Goal: Task Accomplishment & Management: Use online tool/utility

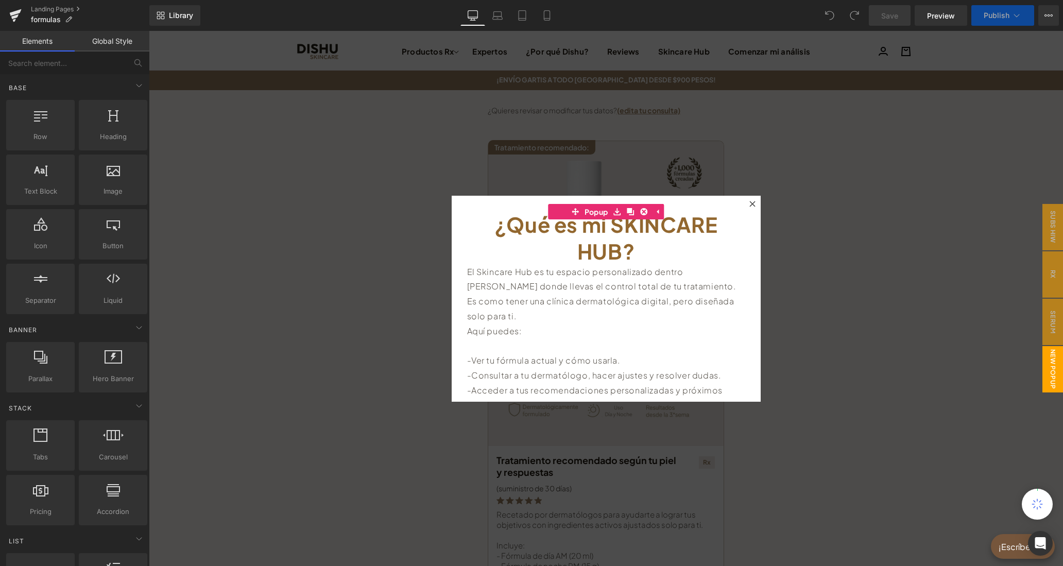
click at [753, 203] on icon at bounding box center [752, 204] width 6 height 6
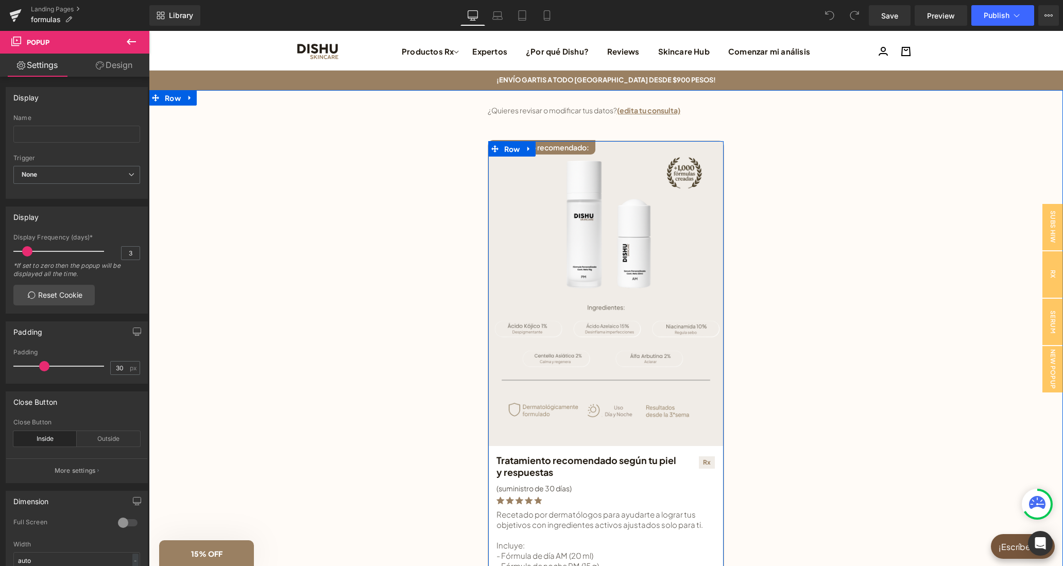
scroll to position [584, 0]
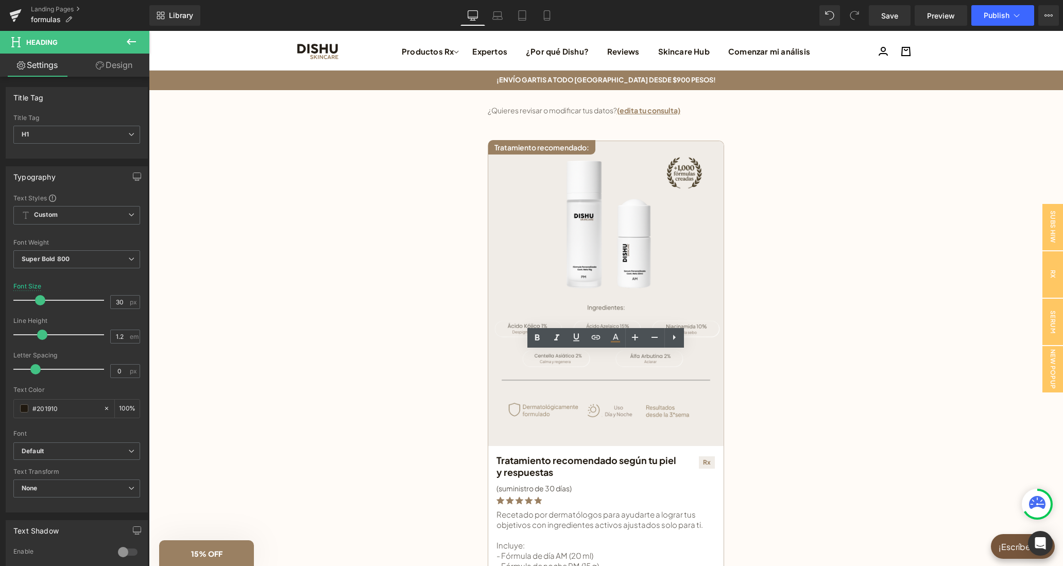
drag, startPoint x: 601, startPoint y: 401, endPoint x: 497, endPoint y: 384, distance: 105.4
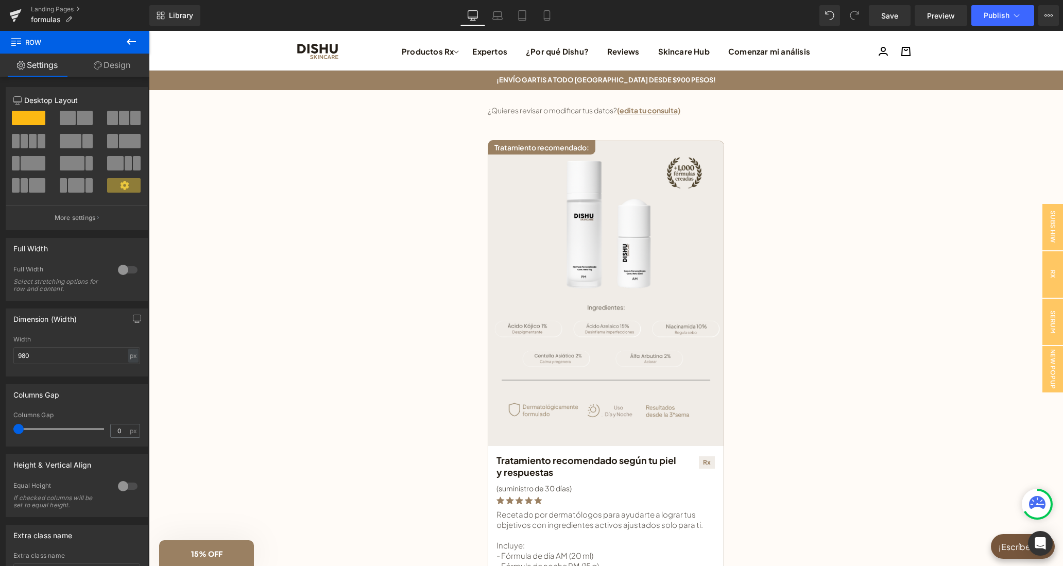
click at [132, 39] on icon at bounding box center [131, 42] width 12 height 12
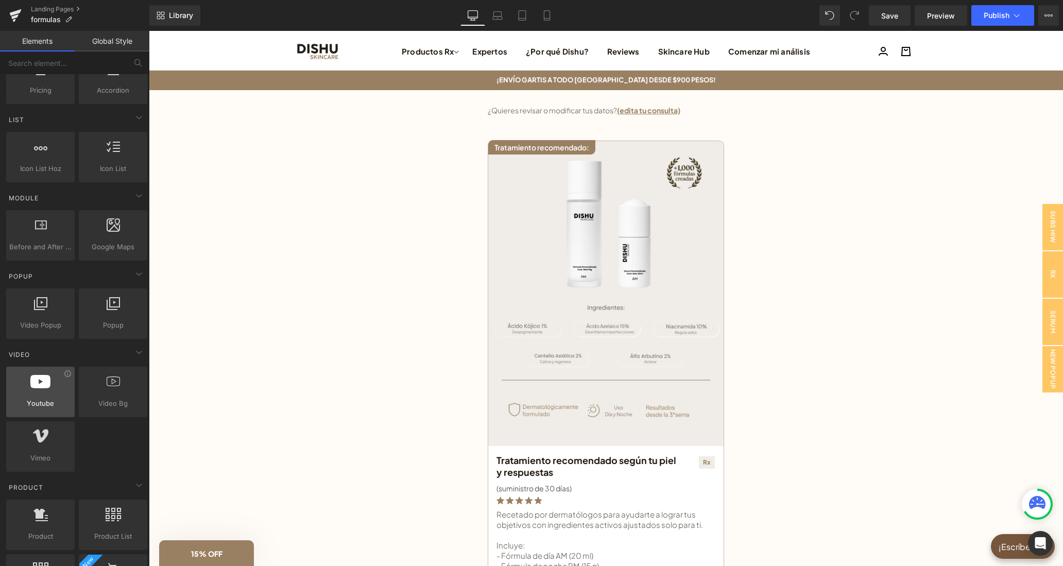
scroll to position [438, 0]
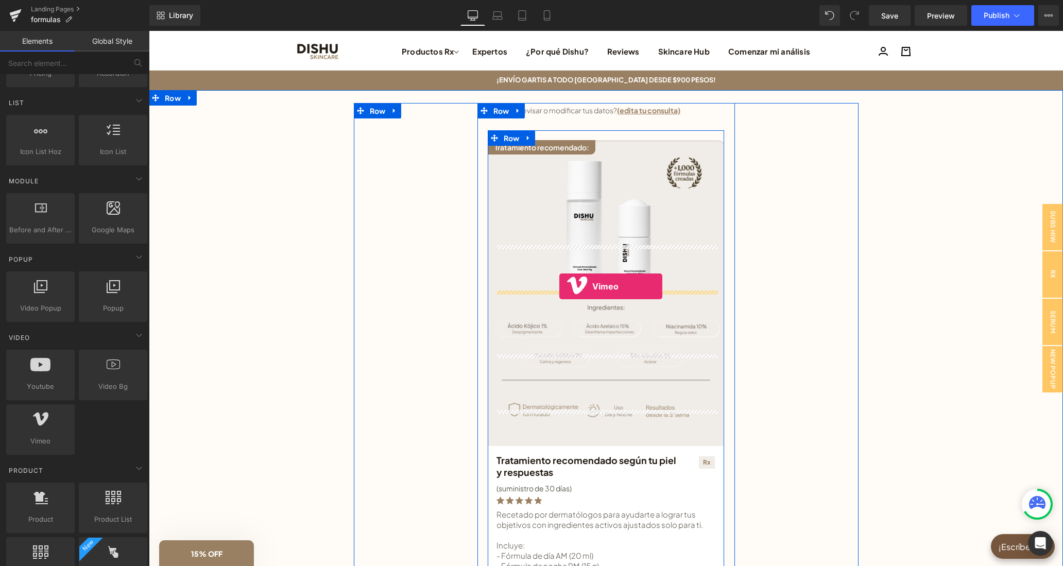
drag, startPoint x: 196, startPoint y: 473, endPoint x: 559, endPoint y: 286, distance: 408.2
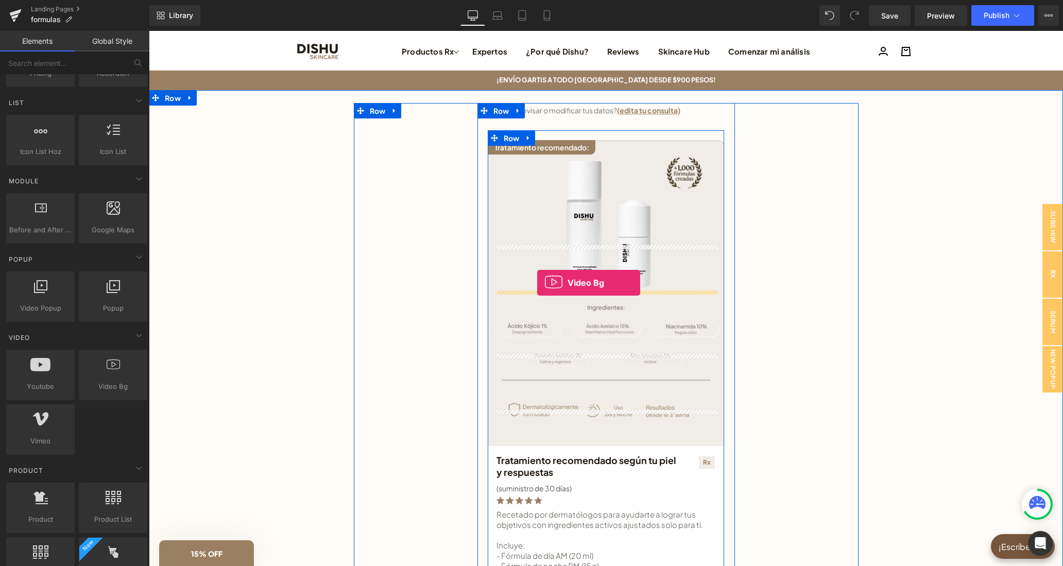
drag, startPoint x: 275, startPoint y: 414, endPoint x: 537, endPoint y: 283, distance: 293.1
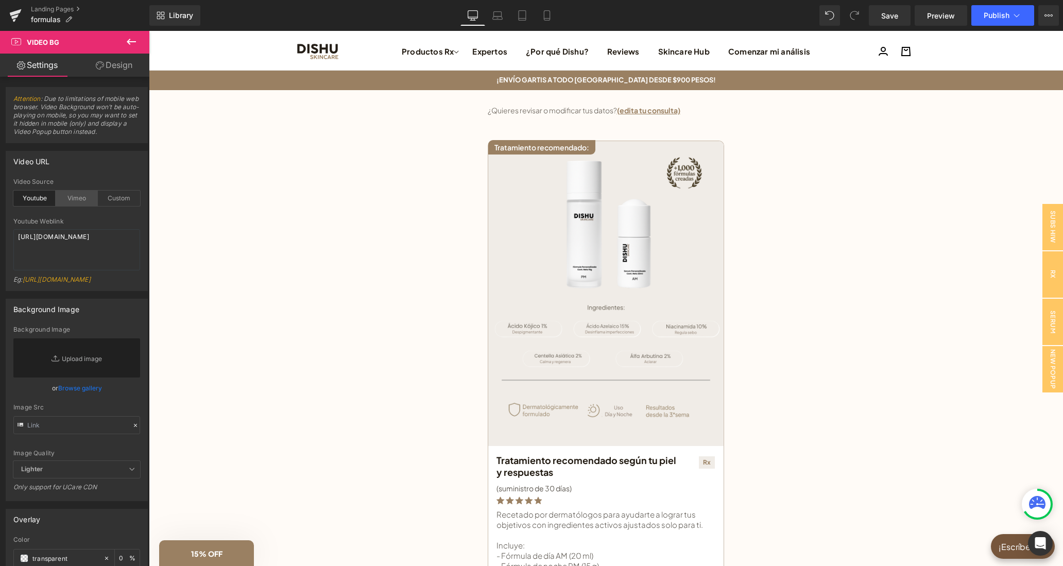
click at [80, 196] on div "Vimeo" at bounding box center [77, 197] width 42 height 15
click at [109, 196] on div "Custom" at bounding box center [119, 197] width 42 height 15
drag, startPoint x: 60, startPoint y: 264, endPoint x: 15, endPoint y: 235, distance: 53.0
click at [15, 235] on textarea "[URL][DOMAIN_NAME]" at bounding box center [76, 249] width 127 height 41
paste textarea "videos/c/o/v/4bffea91aa614ab8921d23ae70a369c4.mov"
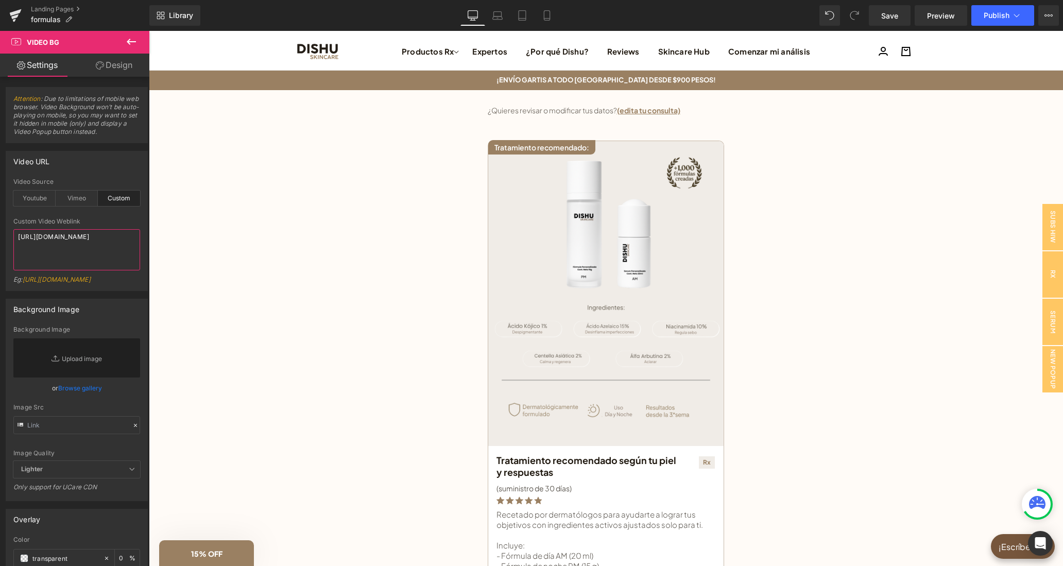
type textarea "[URL][DOMAIN_NAME]"
click at [127, 162] on div "Video URL" at bounding box center [76, 161] width 141 height 20
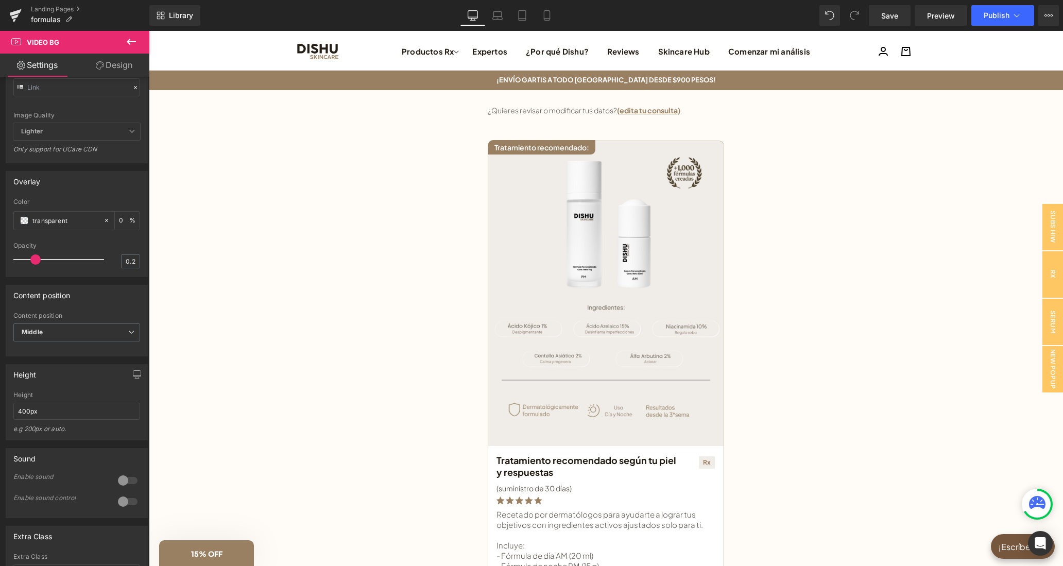
scroll to position [389, 0]
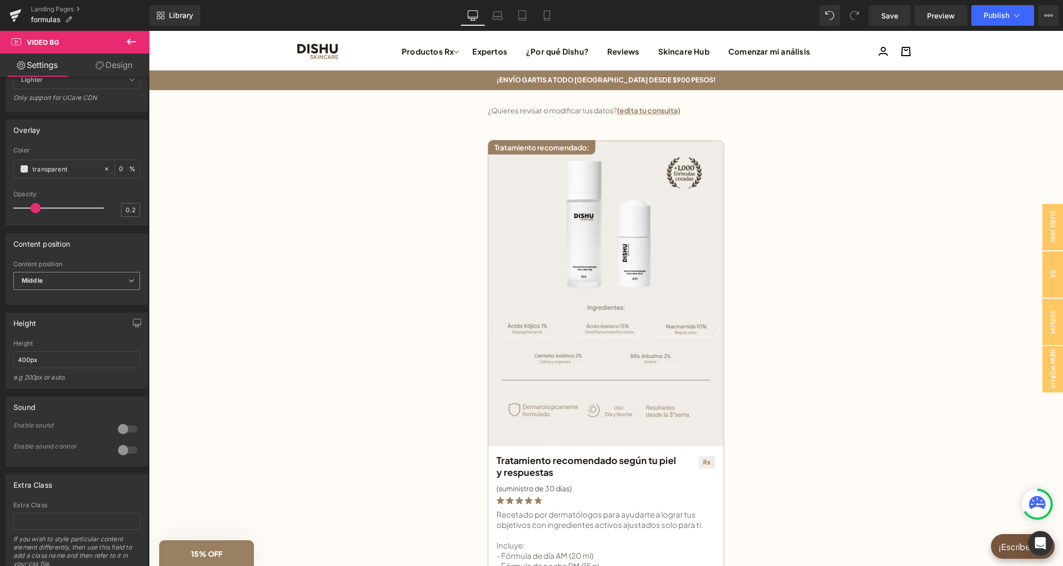
click at [42, 284] on b "Middle" at bounding box center [32, 280] width 21 height 8
click at [53, 338] on li "Bottom" at bounding box center [74, 329] width 123 height 15
click at [59, 290] on span "Bottom" at bounding box center [76, 281] width 127 height 18
click at [63, 307] on li "Top" at bounding box center [74, 298] width 123 height 15
click at [75, 290] on span "Top" at bounding box center [76, 281] width 127 height 18
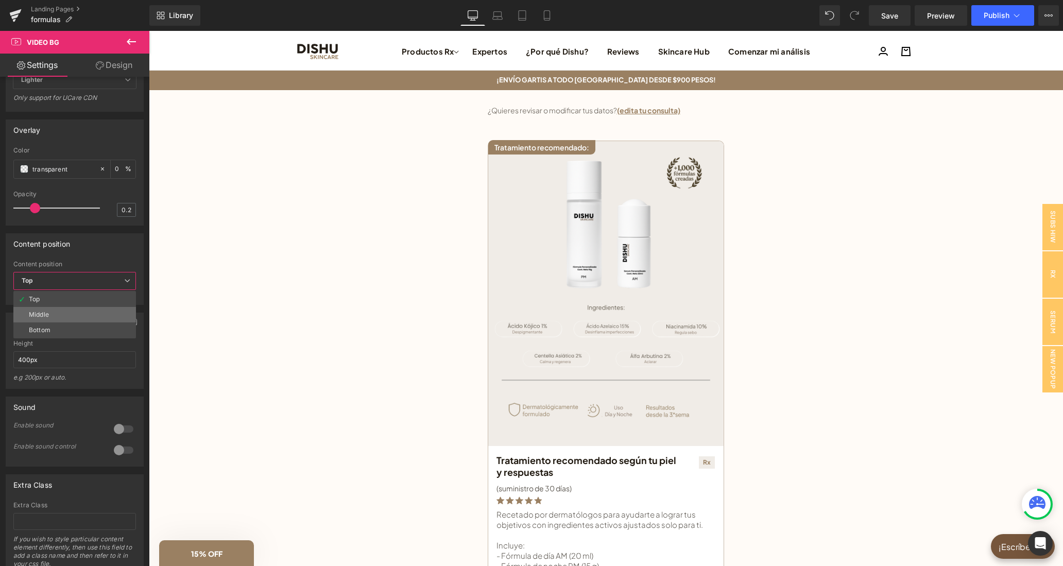
click at [73, 322] on li "Middle" at bounding box center [74, 314] width 123 height 15
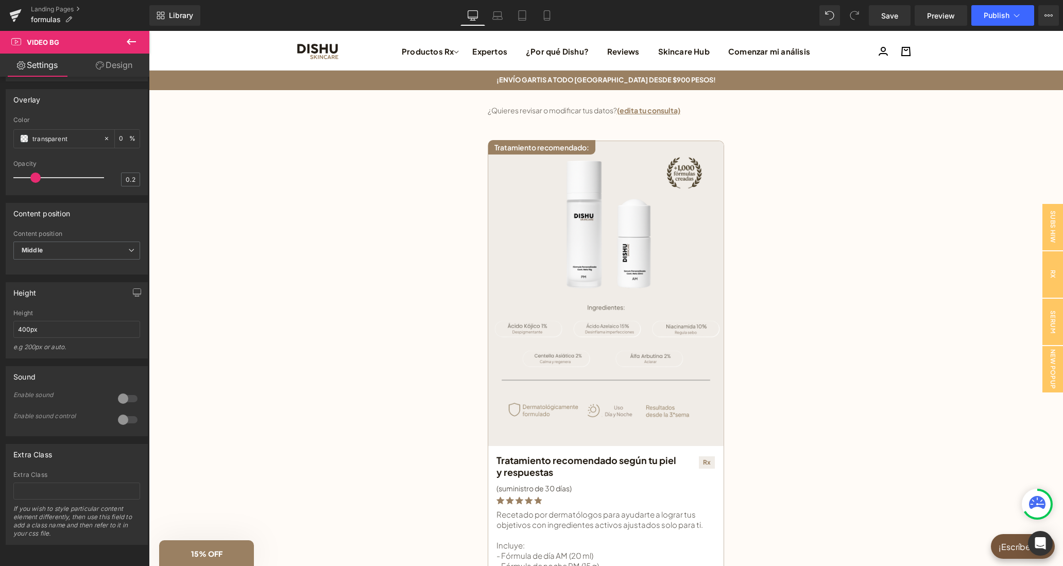
scroll to position [441, 0]
click at [122, 395] on div at bounding box center [127, 398] width 25 height 16
click at [123, 417] on div at bounding box center [127, 419] width 25 height 16
click at [93, 332] on input "400px" at bounding box center [76, 329] width 127 height 17
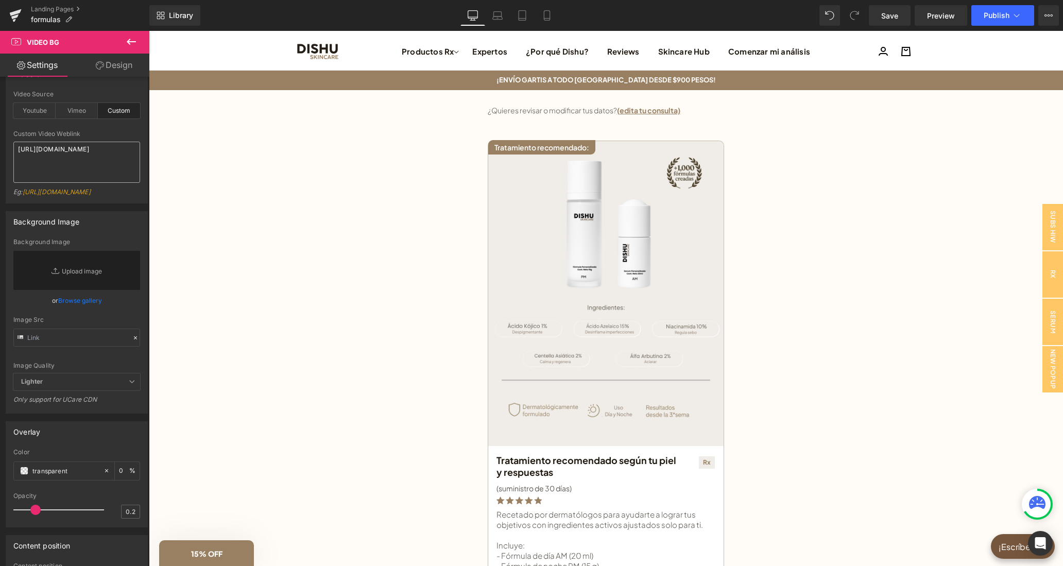
scroll to position [100, 0]
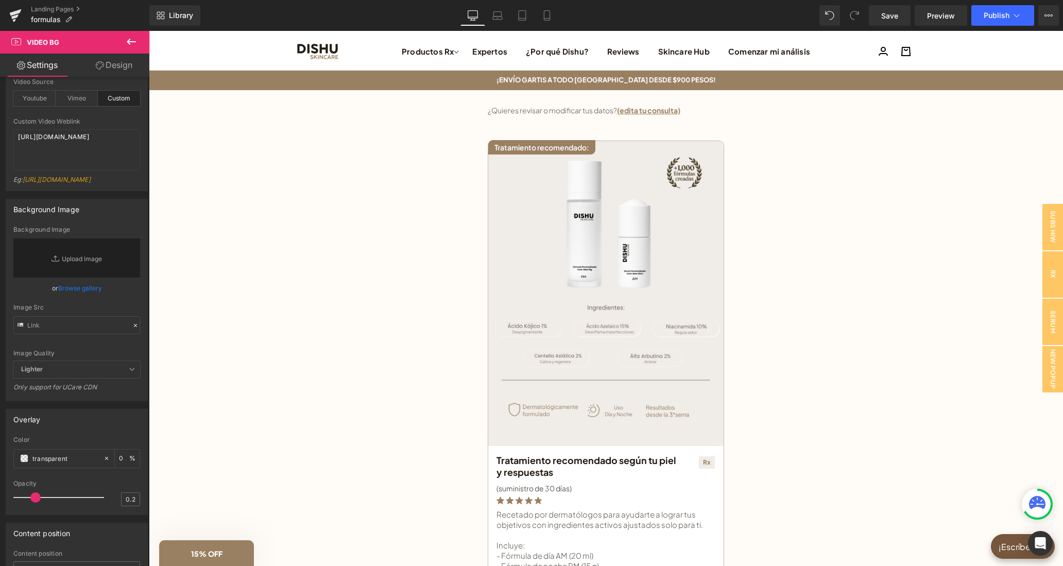
click at [110, 69] on link "Design" at bounding box center [114, 65] width 75 height 23
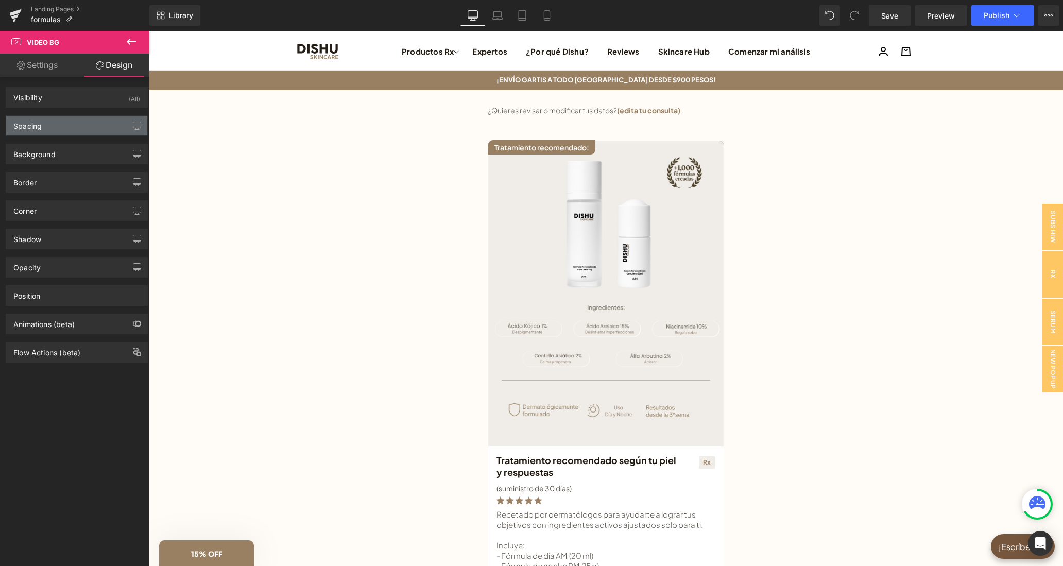
click at [95, 127] on div "Spacing" at bounding box center [76, 126] width 141 height 20
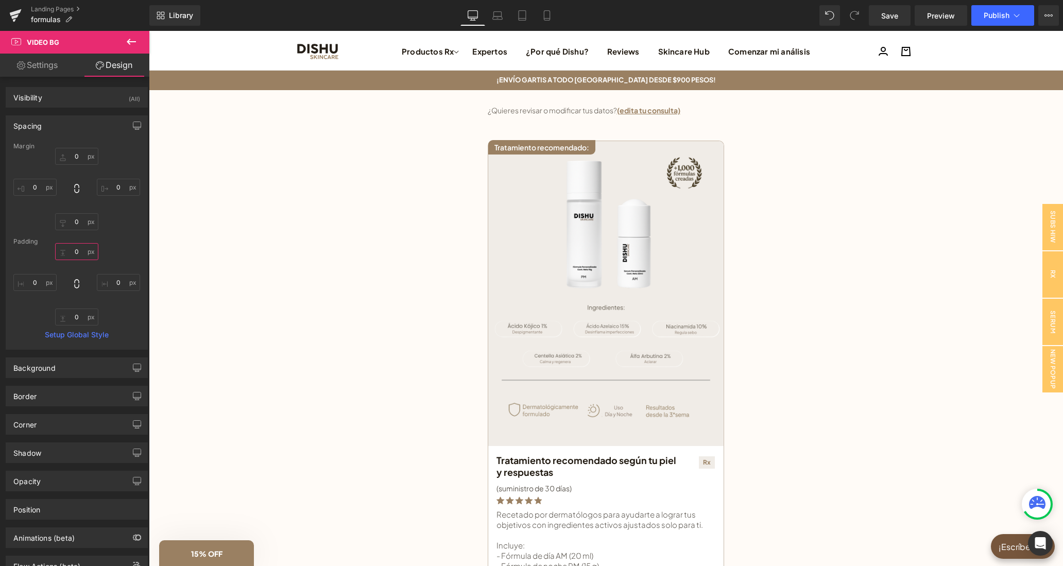
click at [78, 251] on input "text" at bounding box center [76, 251] width 43 height 17
drag, startPoint x: 80, startPoint y: 255, endPoint x: 75, endPoint y: 253, distance: 6.0
click at [75, 253] on input "50" at bounding box center [76, 251] width 43 height 17
type input "0"
click at [51, 67] on link "Settings" at bounding box center [37, 65] width 75 height 23
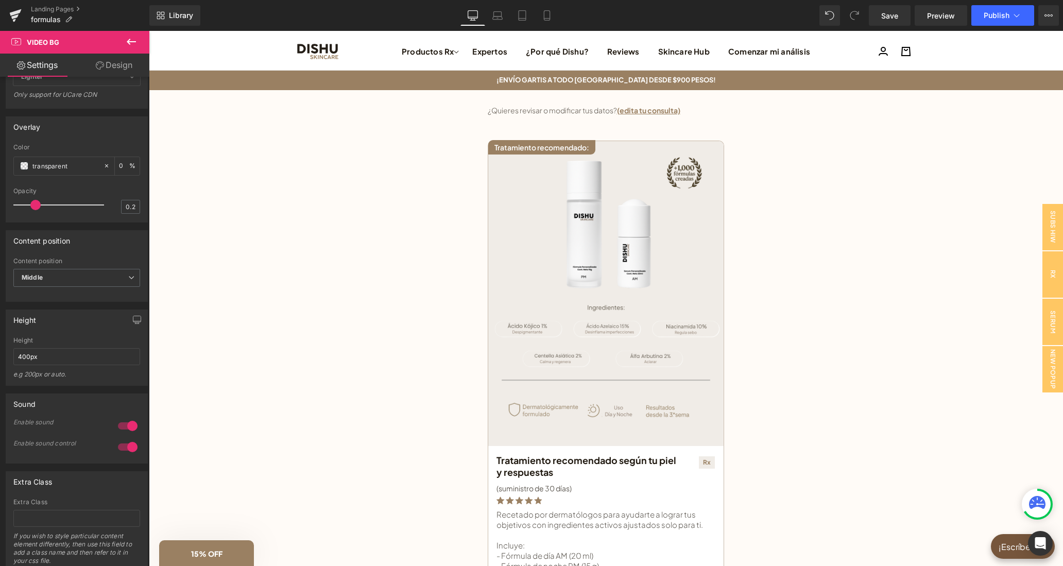
scroll to position [441, 0]
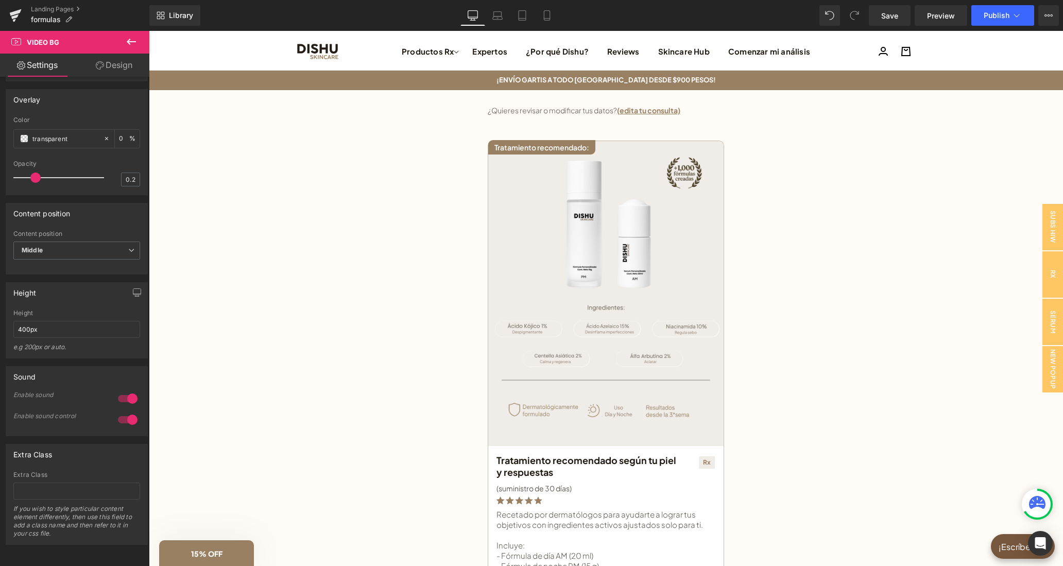
click at [128, 391] on div at bounding box center [127, 398] width 25 height 16
click at [126, 397] on div at bounding box center [127, 398] width 25 height 16
click at [26, 173] on div at bounding box center [61, 177] width 85 height 21
click at [78, 174] on div at bounding box center [61, 177] width 85 height 21
click at [18, 327] on input "400px" at bounding box center [76, 329] width 127 height 17
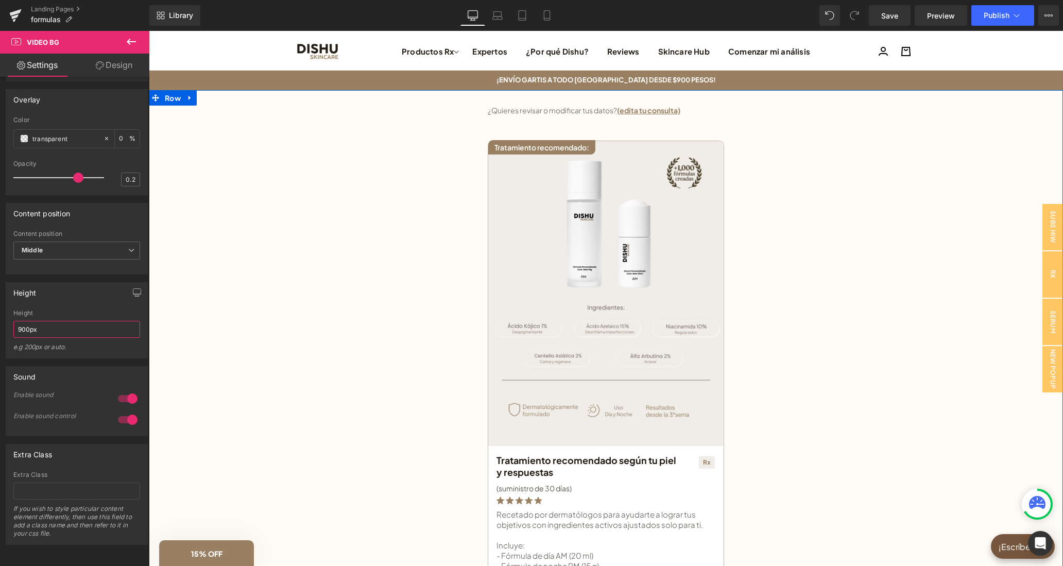
scroll to position [797, 0]
click at [18, 325] on input "900px" at bounding box center [76, 329] width 127 height 17
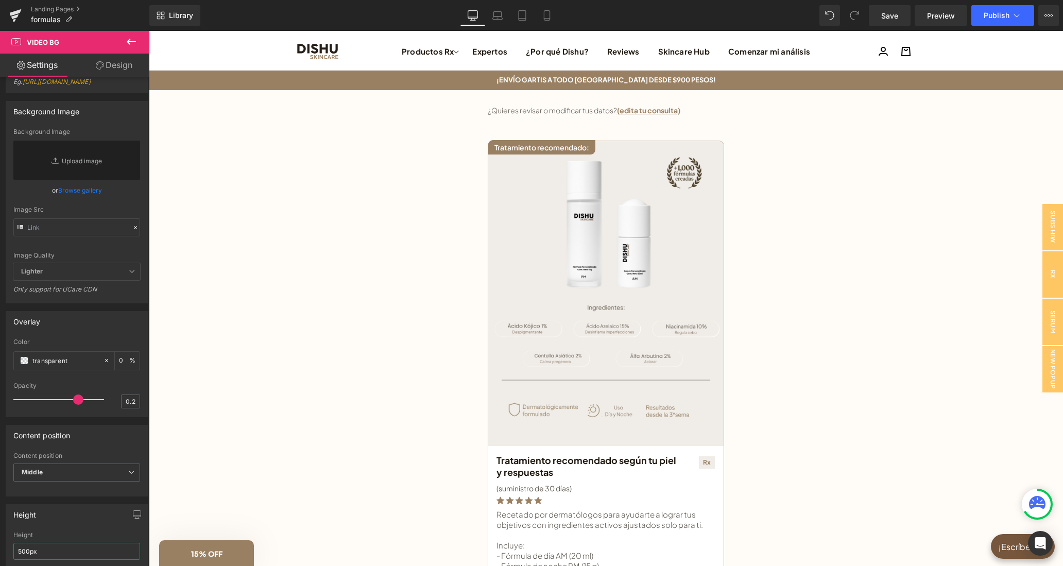
scroll to position [0, 0]
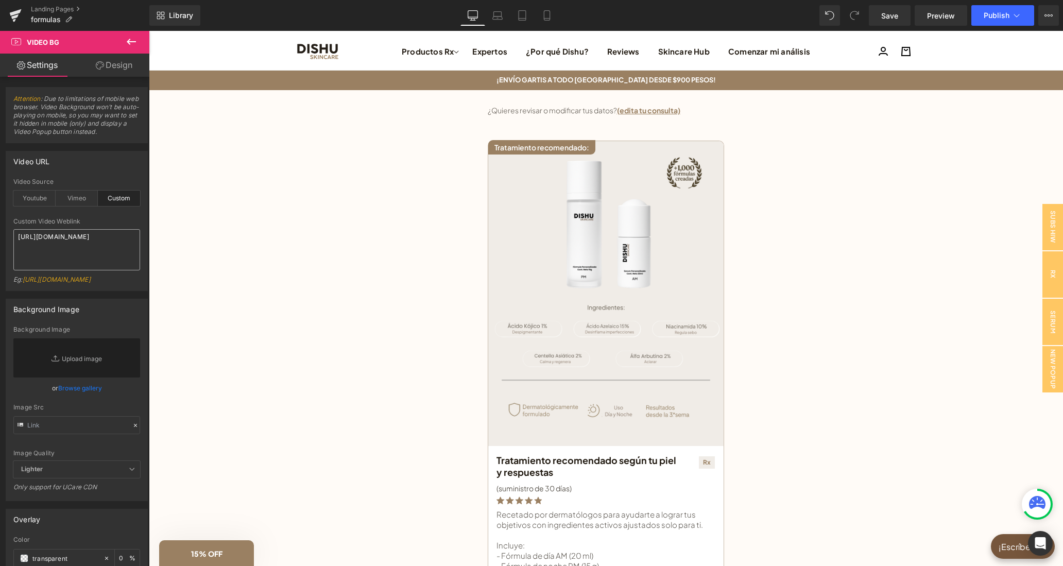
type input "500px"
click at [63, 254] on textarea "[URL][DOMAIN_NAME]" at bounding box center [76, 249] width 127 height 41
click at [106, 434] on input "text" at bounding box center [76, 425] width 127 height 18
click at [78, 201] on div "Vimeo" at bounding box center [77, 197] width 42 height 15
click at [116, 192] on div "Custom" at bounding box center [119, 197] width 42 height 15
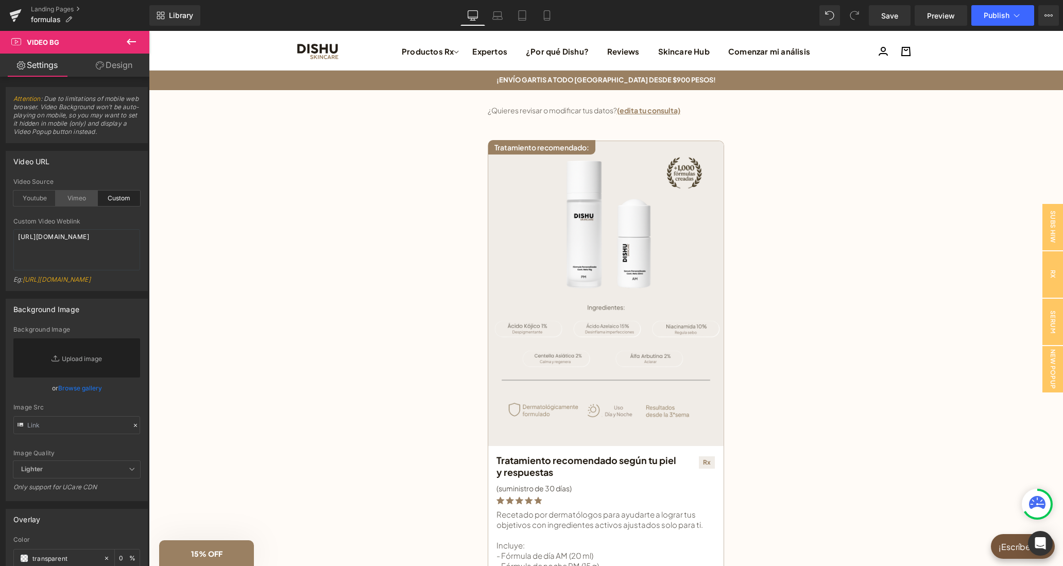
click at [77, 196] on div "Vimeo" at bounding box center [77, 197] width 42 height 15
click at [36, 197] on div "Youtube" at bounding box center [34, 197] width 42 height 15
click at [131, 199] on div "Custom" at bounding box center [119, 197] width 42 height 15
drag, startPoint x: 39, startPoint y: 256, endPoint x: 12, endPoint y: 235, distance: 34.5
click at [13, 235] on textarea "[URL][DOMAIN_NAME]" at bounding box center [76, 249] width 127 height 41
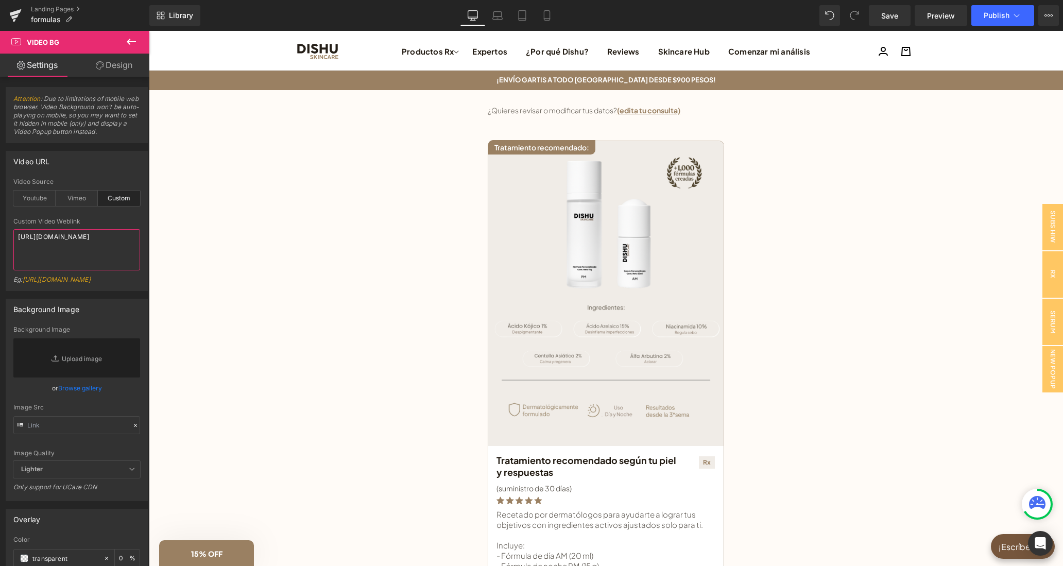
paste textarea "[DOMAIN_NAME][URL]"
type textarea "[URL][DOMAIN_NAME]"
click at [134, 218] on div at bounding box center [76, 214] width 127 height 7
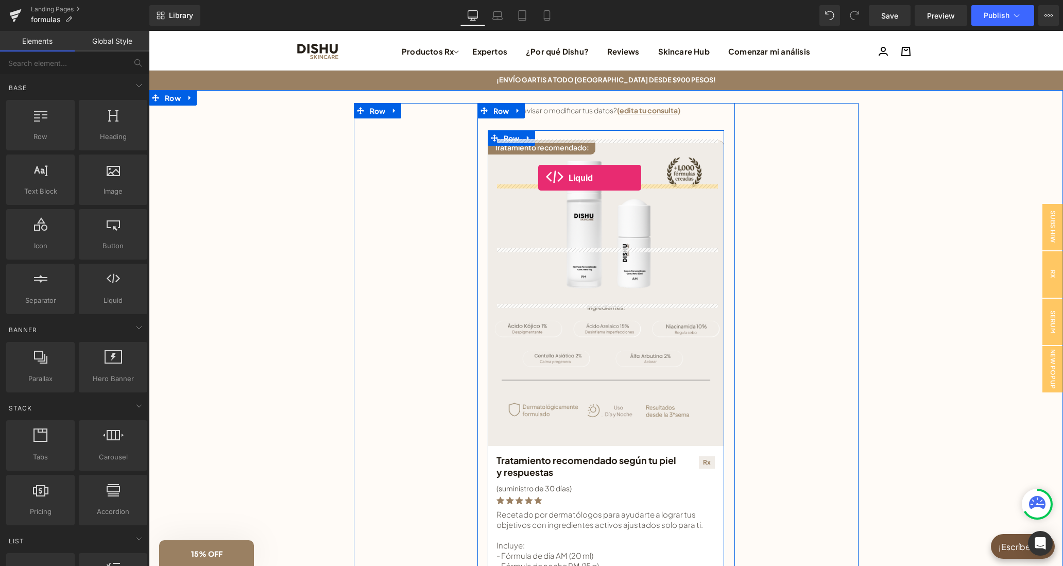
drag, startPoint x: 261, startPoint y: 324, endPoint x: 538, endPoint y: 178, distance: 313.4
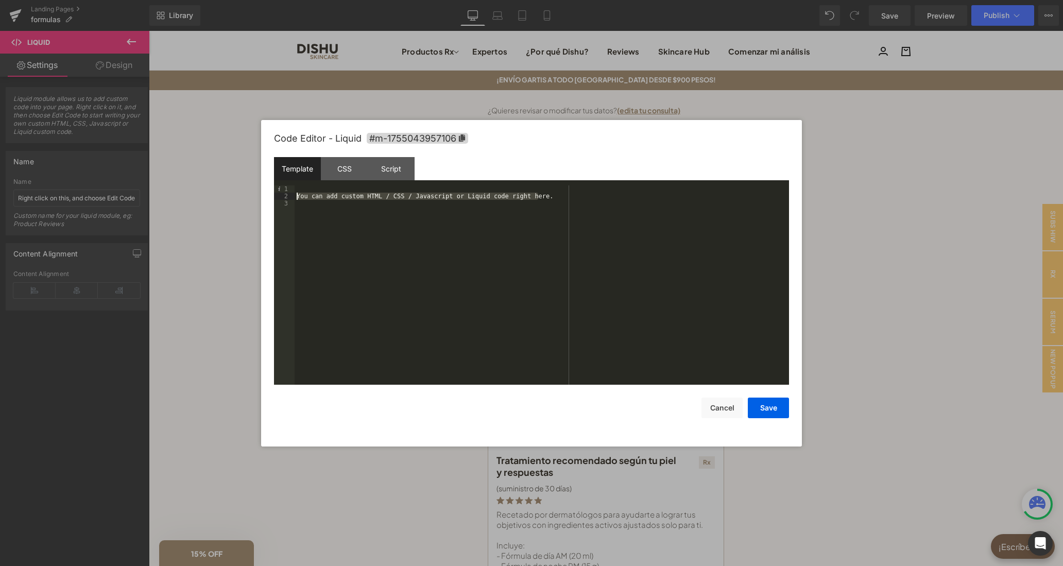
drag, startPoint x: 555, startPoint y: 199, endPoint x: 257, endPoint y: 194, distance: 298.6
click at [294, 194] on div "You can add custom HTML / CSS / Javascript or Liquid code right here." at bounding box center [541, 284] width 494 height 199
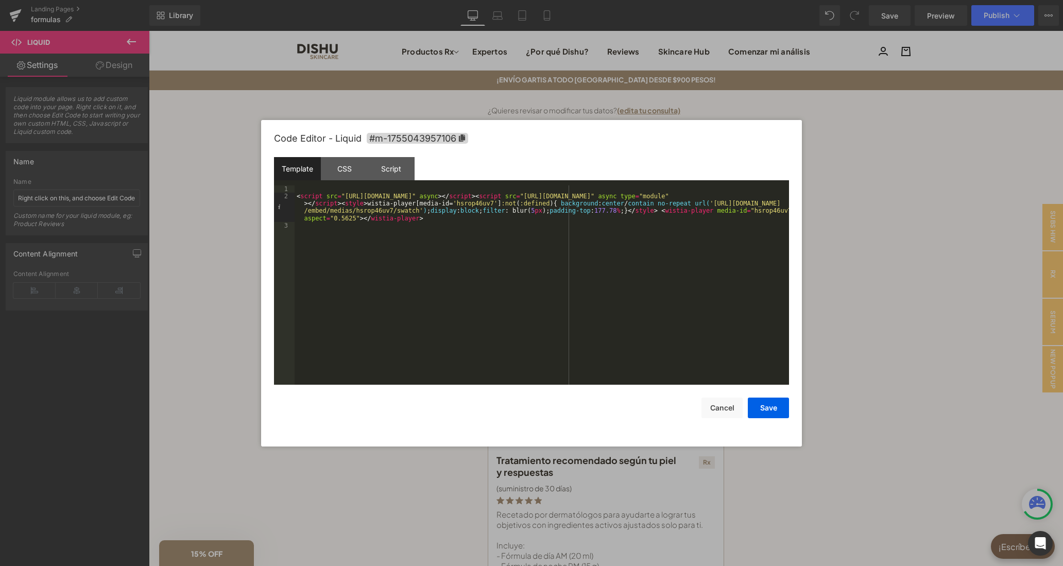
click at [298, 197] on div "< script src = "[URL][DOMAIN_NAME]" async > </ script > < script src = "[URL][D…" at bounding box center [541, 292] width 494 height 214
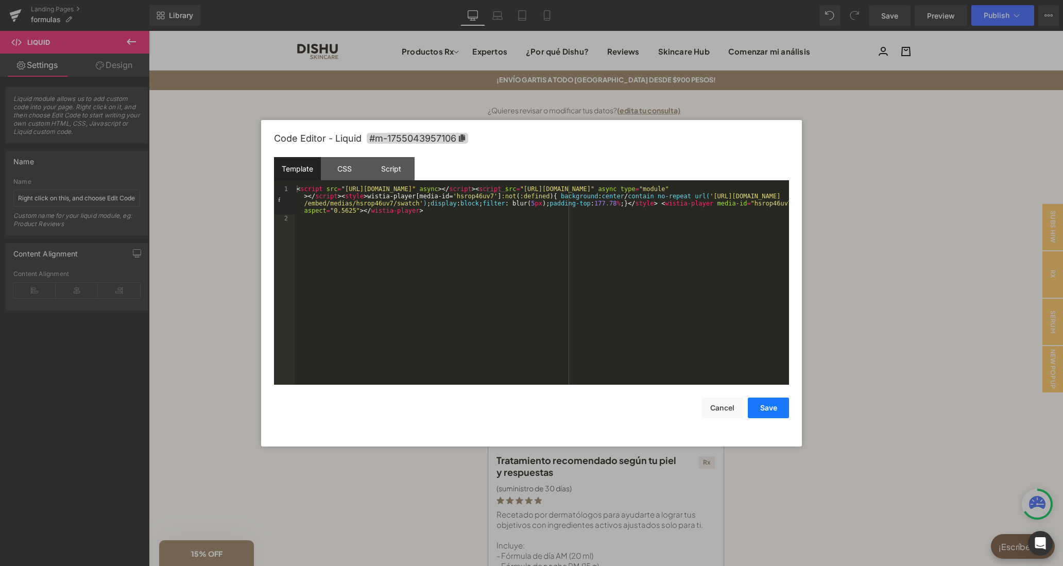
click at [760, 399] on button "Save" at bounding box center [767, 407] width 41 height 21
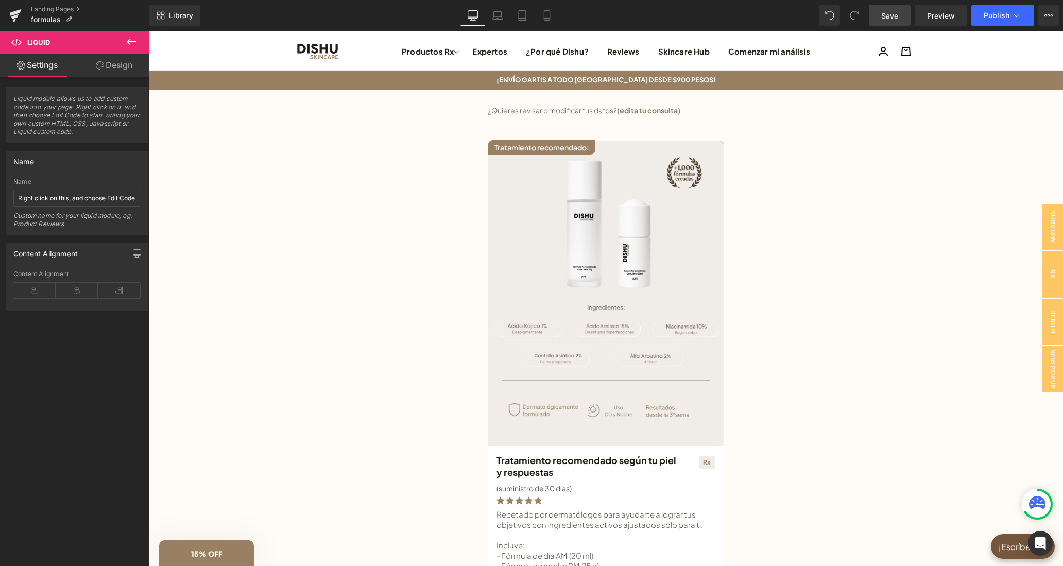
click at [892, 21] on span "Save" at bounding box center [889, 15] width 17 height 11
click at [896, 19] on span "Save" at bounding box center [889, 15] width 17 height 11
click at [954, 19] on span "Preview" at bounding box center [941, 15] width 28 height 11
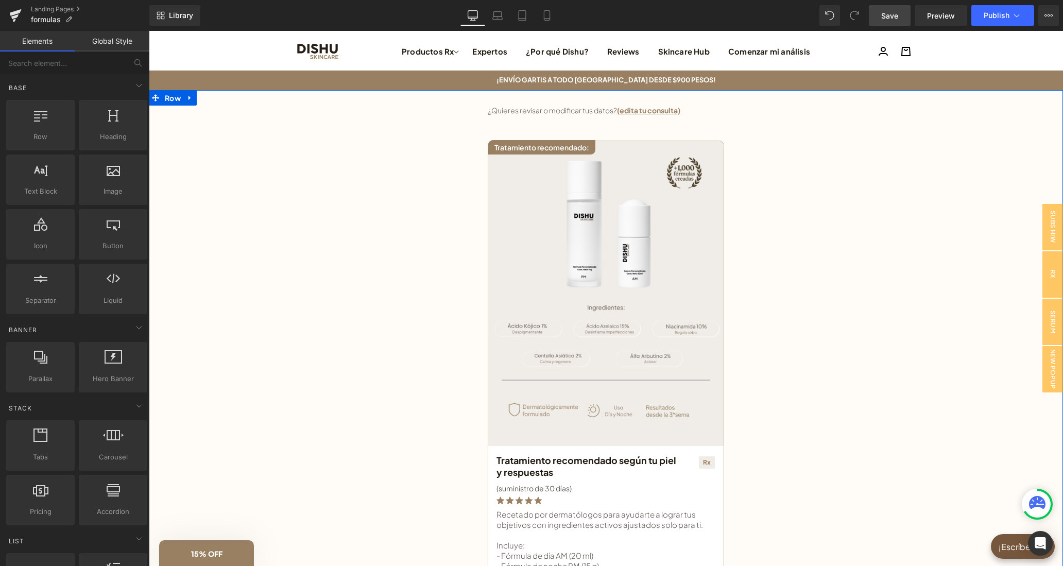
scroll to position [1169, 0]
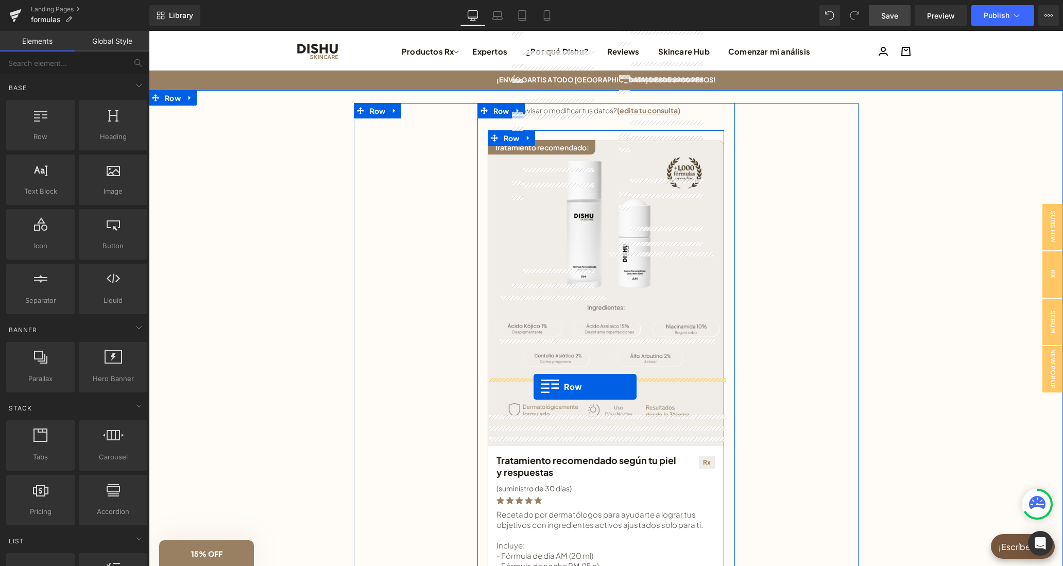
drag, startPoint x: 195, startPoint y: 165, endPoint x: 533, endPoint y: 387, distance: 404.6
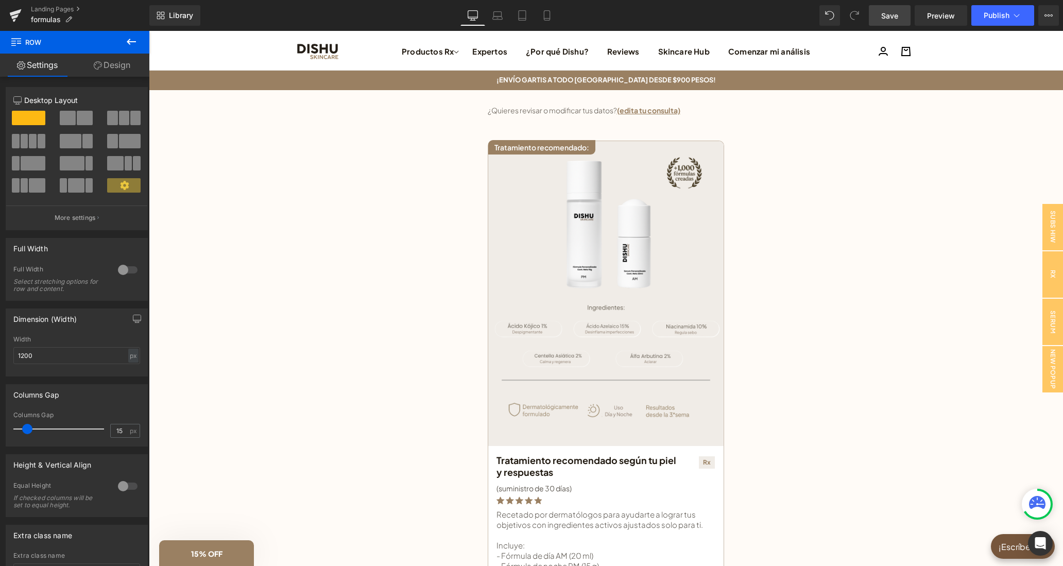
click at [113, 115] on span at bounding box center [112, 118] width 10 height 14
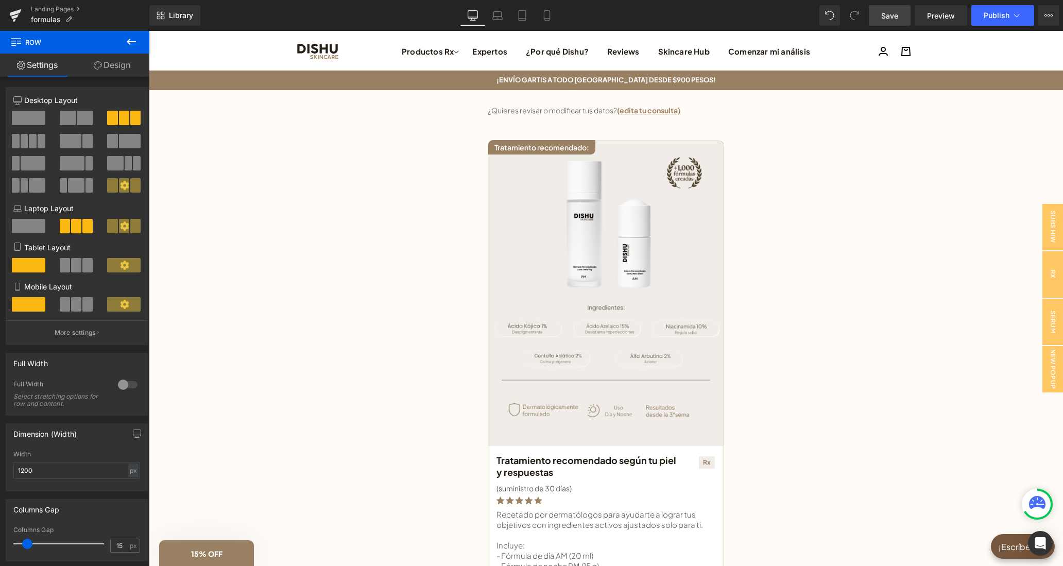
click at [133, 39] on icon at bounding box center [131, 42] width 12 height 12
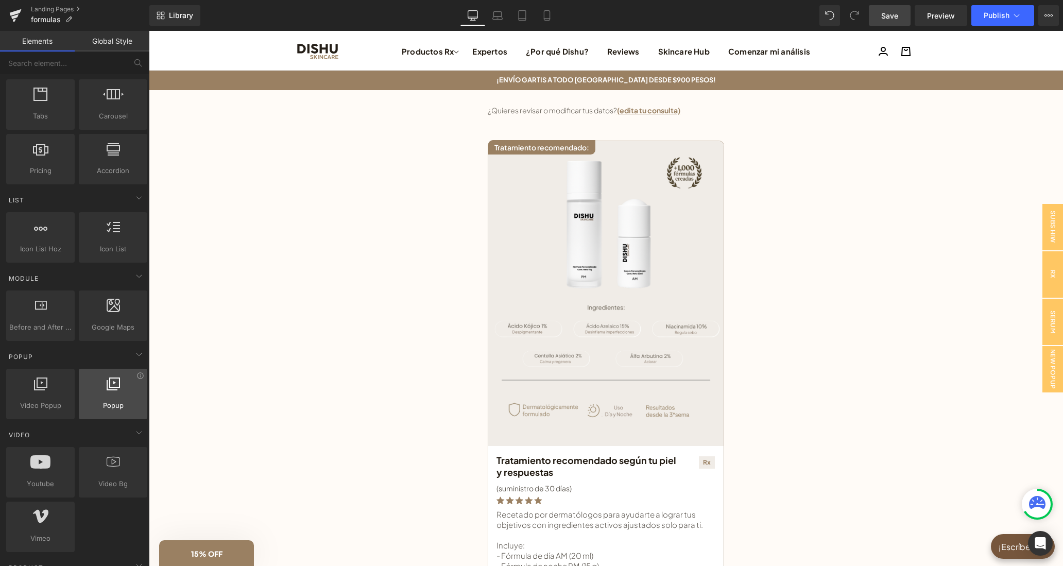
scroll to position [438, 0]
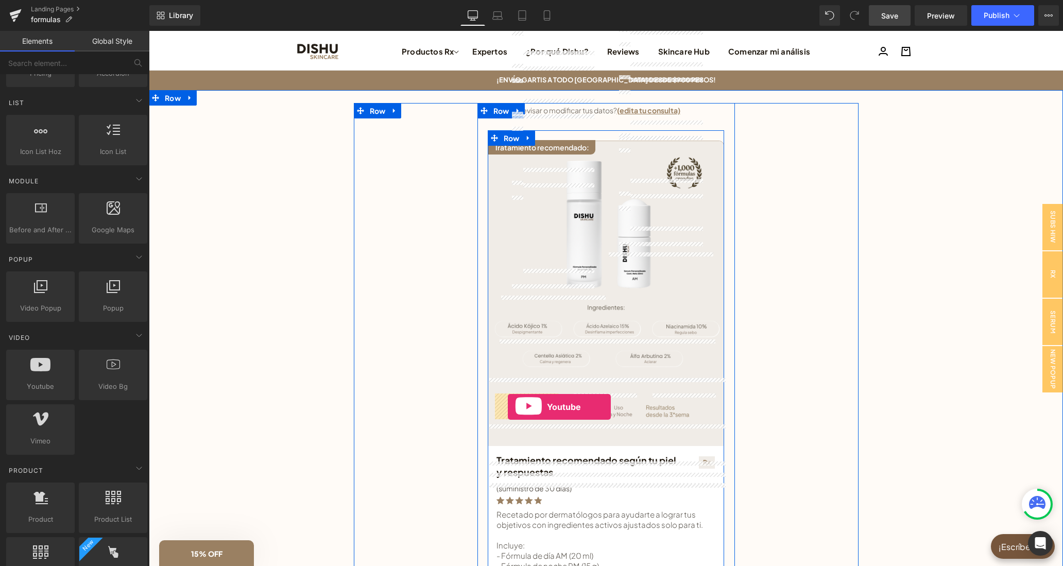
drag, startPoint x: 205, startPoint y: 417, endPoint x: 508, endPoint y: 407, distance: 302.9
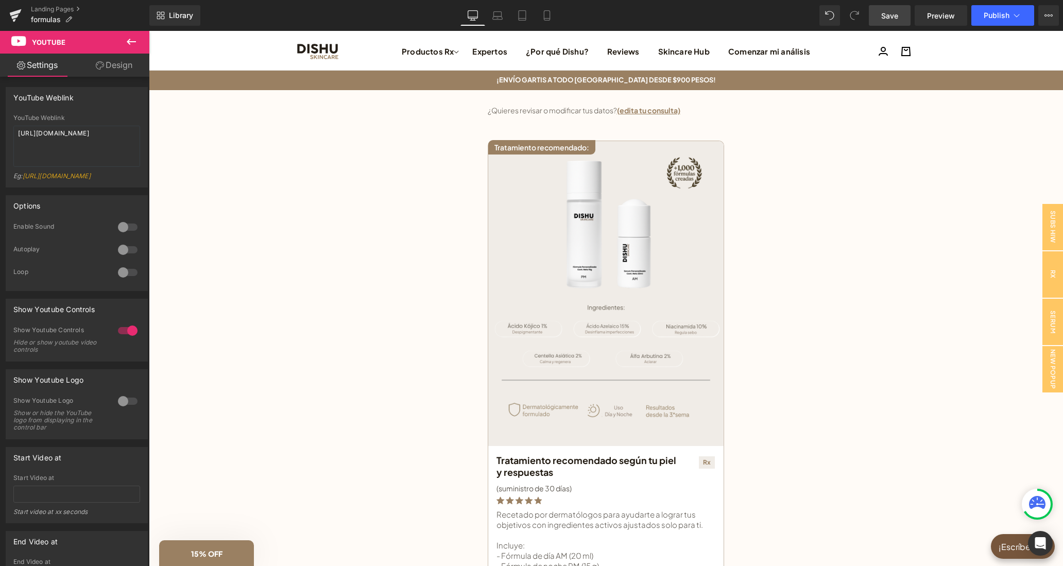
click at [130, 46] on icon at bounding box center [131, 42] width 12 height 12
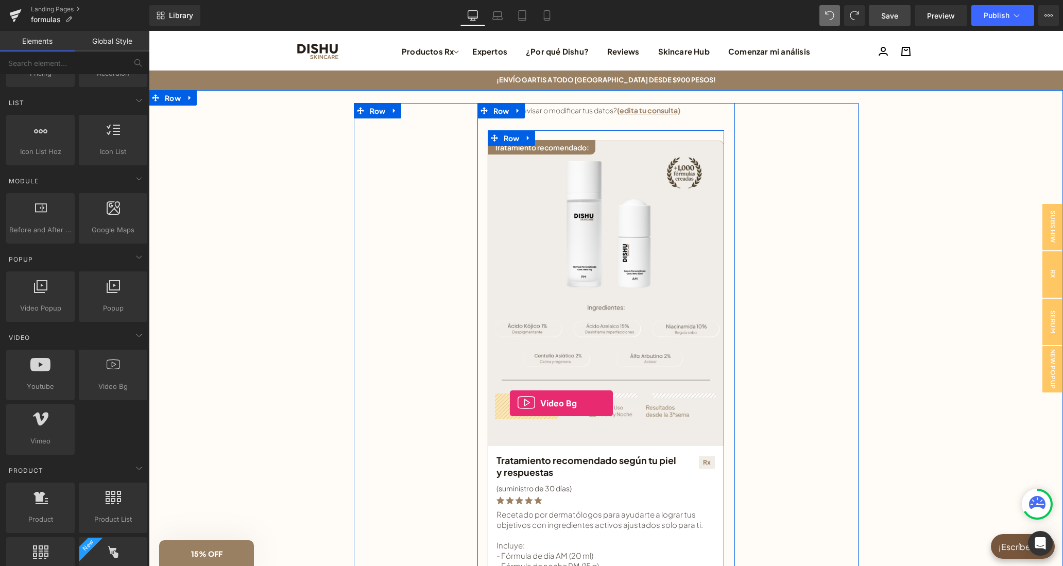
drag, startPoint x: 252, startPoint y: 407, endPoint x: 510, endPoint y: 403, distance: 257.4
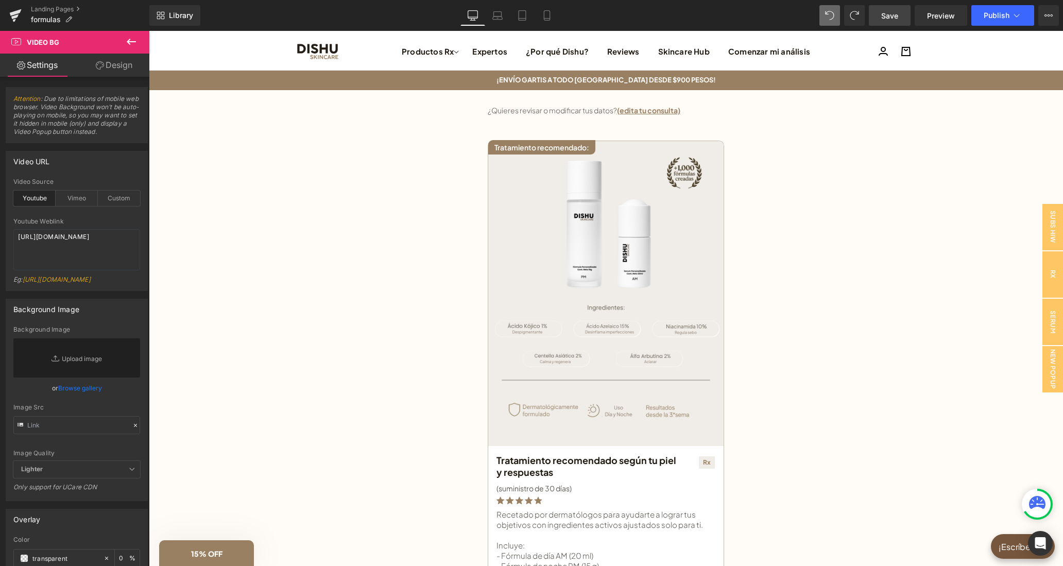
scroll to position [903, 0]
click at [540, 14] on link "Mobile" at bounding box center [546, 15] width 25 height 21
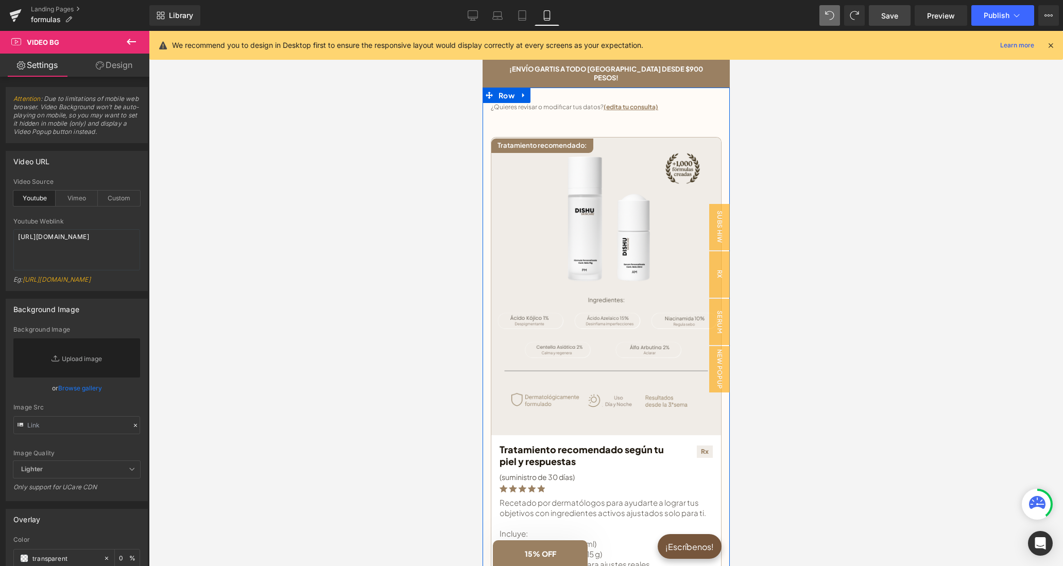
scroll to position [1169, 0]
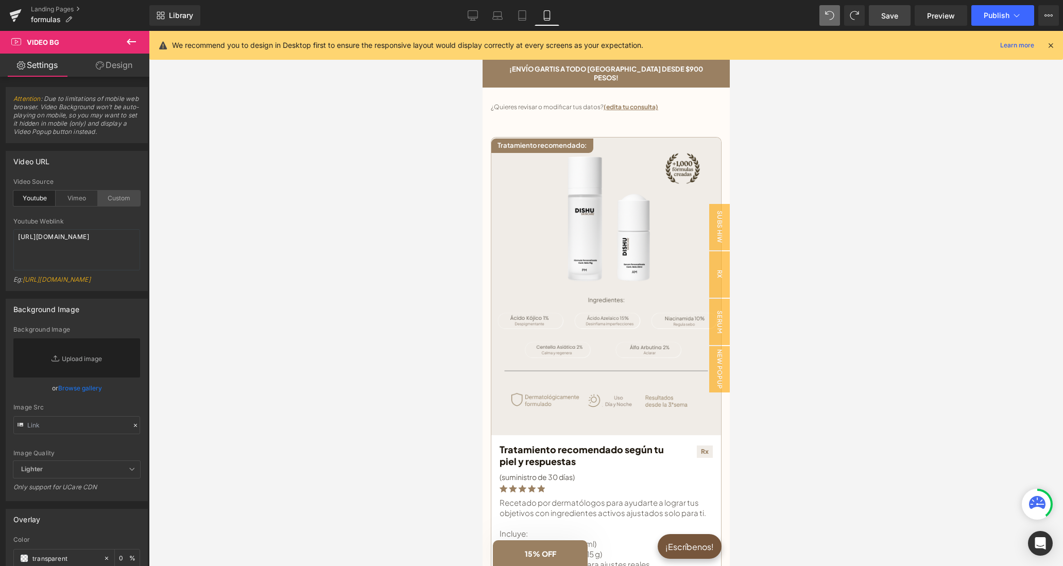
click at [119, 198] on div "Custom" at bounding box center [119, 197] width 42 height 15
drag, startPoint x: 53, startPoint y: 258, endPoint x: 0, endPoint y: 233, distance: 58.7
click at [13, 233] on textarea "[URL][DOMAIN_NAME]" at bounding box center [76, 249] width 127 height 41
paste textarea "videos/c/o/v/4bffea91aa614ab8921d23ae70a369c4.mov"
type textarea "[URL][DOMAIN_NAME]"
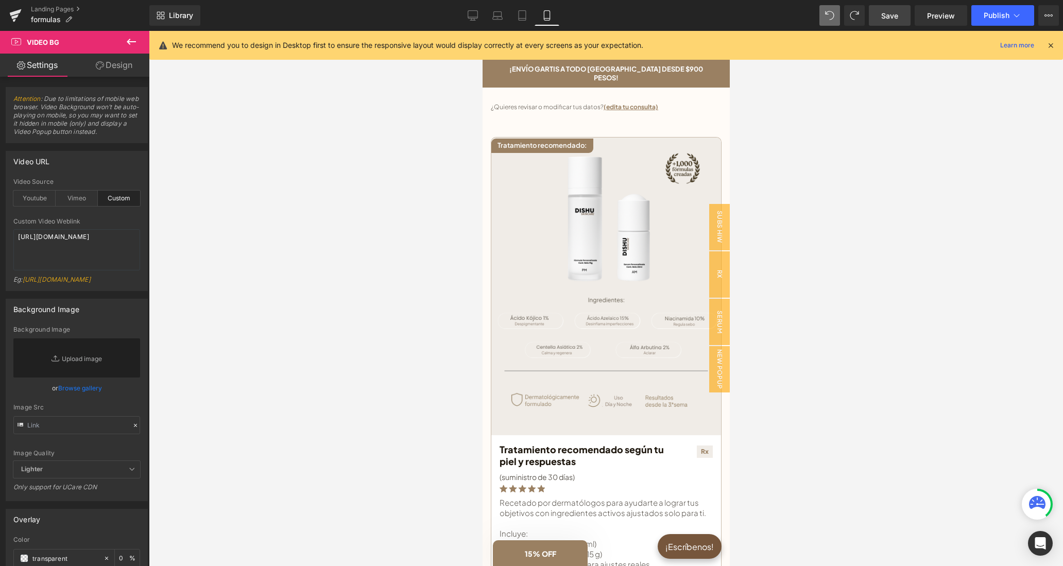
click at [106, 179] on div "Video URL youtube Video Source Youtube Vimeo Custom Youtube Weblink [URL][DOMAI…" at bounding box center [77, 221] width 142 height 140
click at [470, 16] on icon at bounding box center [472, 15] width 10 height 10
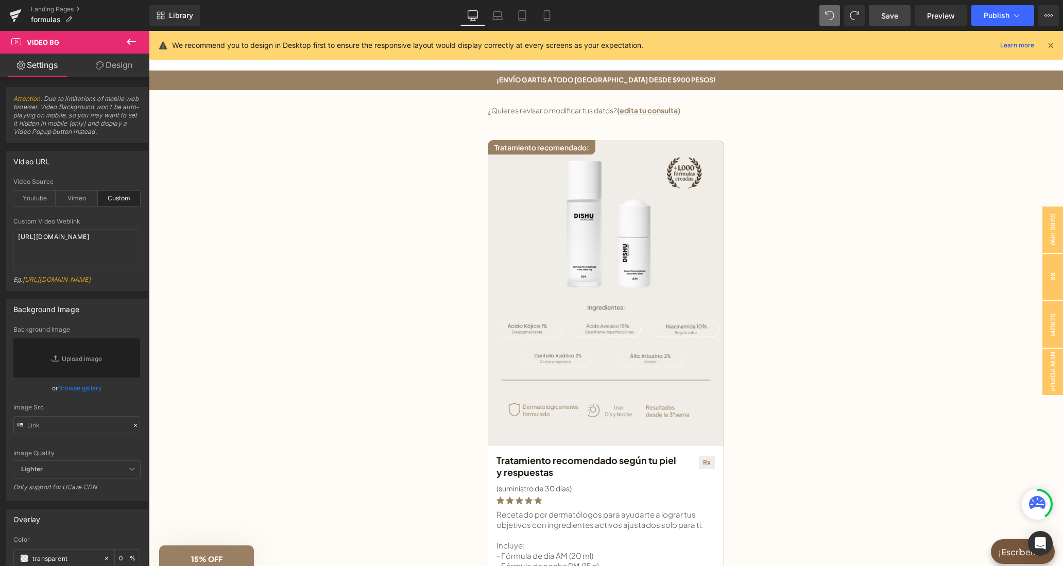
scroll to position [1278, 0]
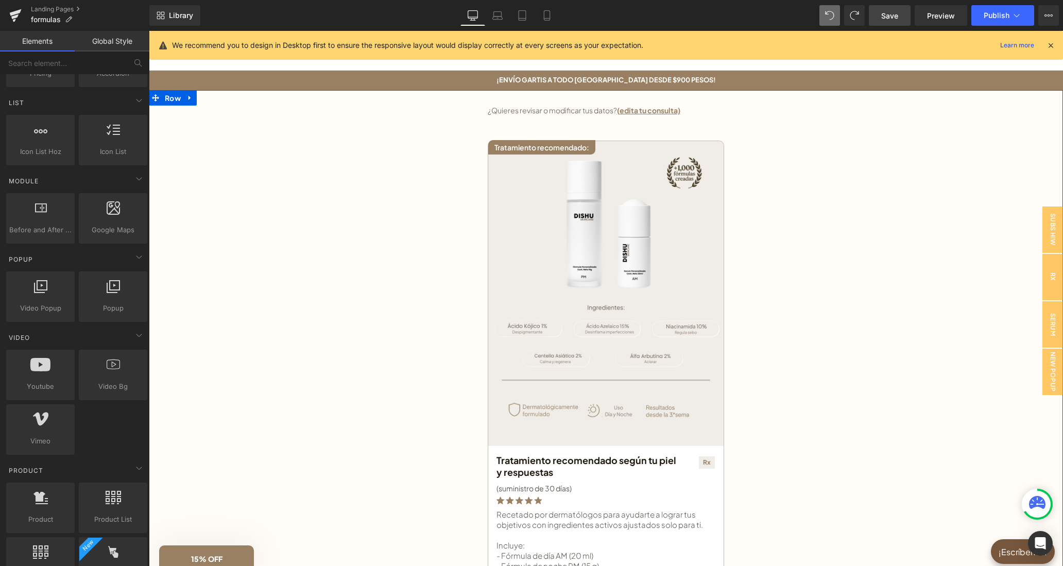
scroll to position [438, 0]
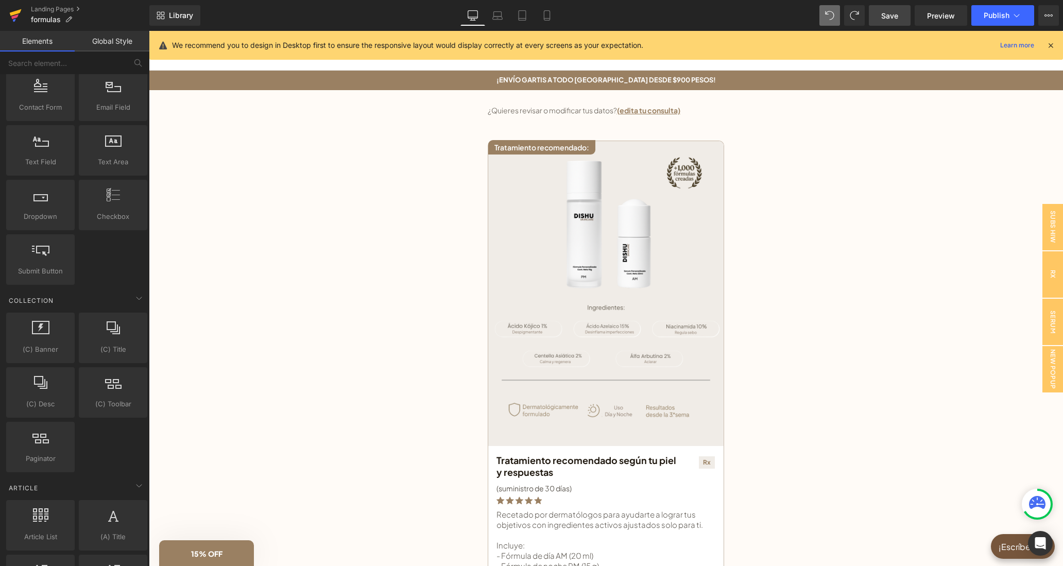
scroll to position [1461, 0]
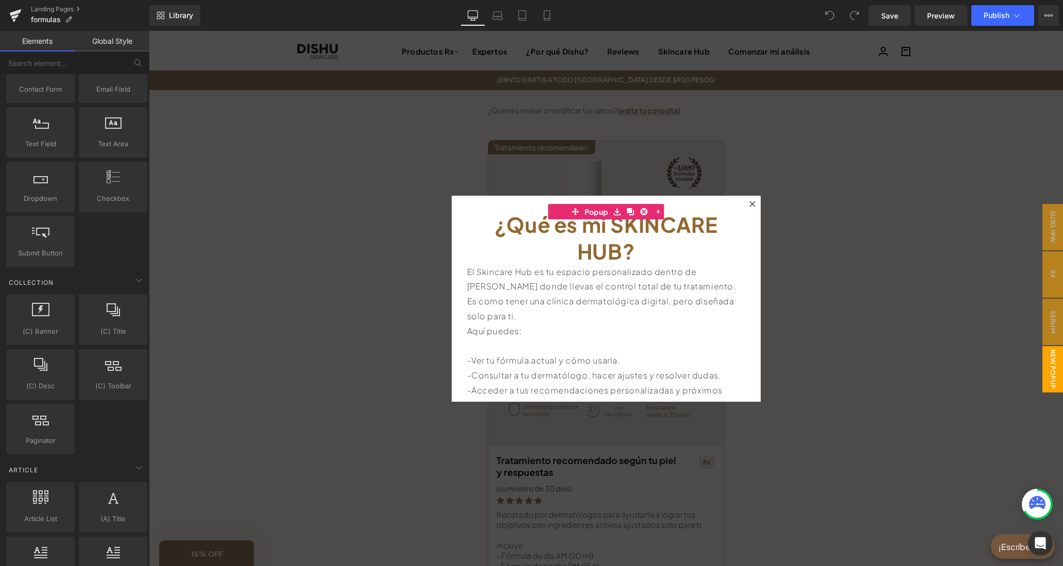
click at [753, 203] on icon at bounding box center [752, 204] width 6 height 6
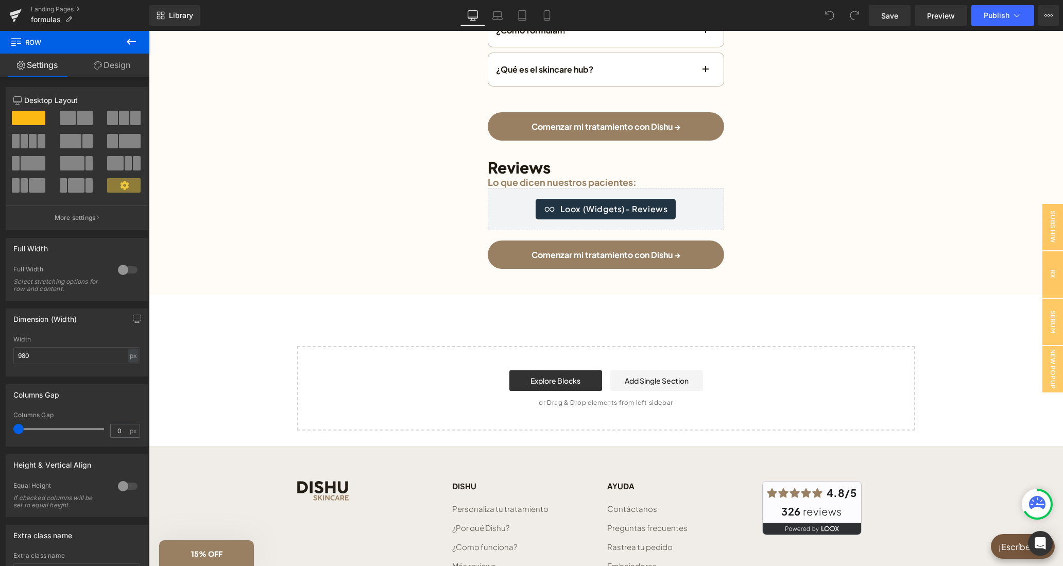
scroll to position [2570, 0]
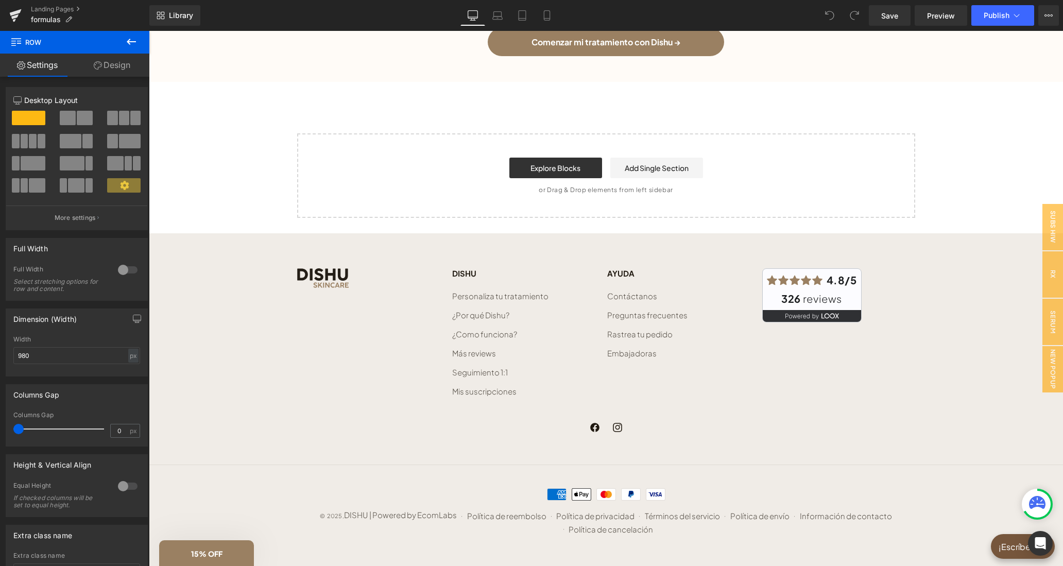
drag, startPoint x: 131, startPoint y: 37, endPoint x: 128, endPoint y: 45, distance: 8.3
click at [131, 37] on icon at bounding box center [131, 42] width 12 height 12
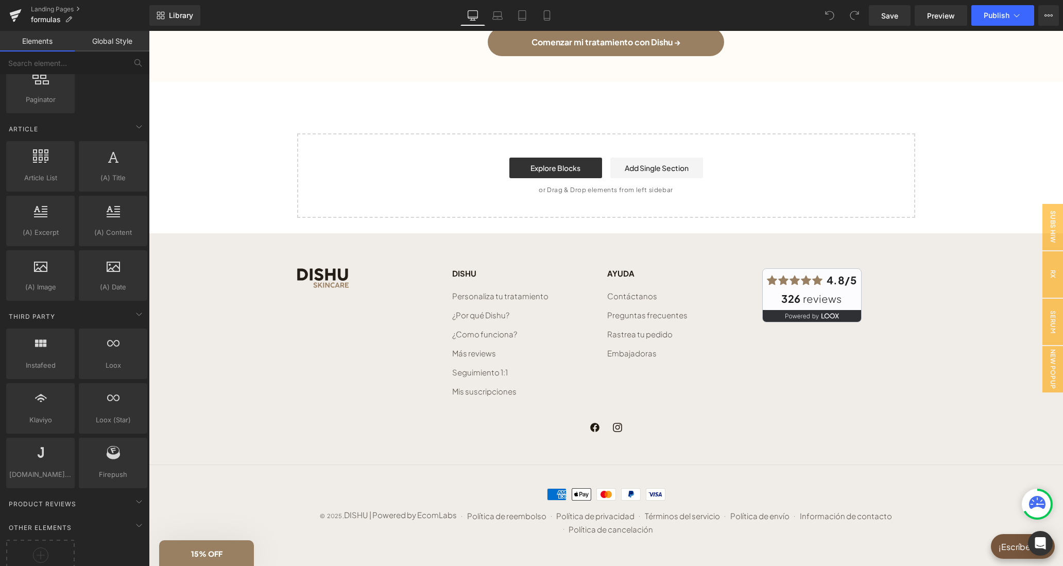
scroll to position [1839, 0]
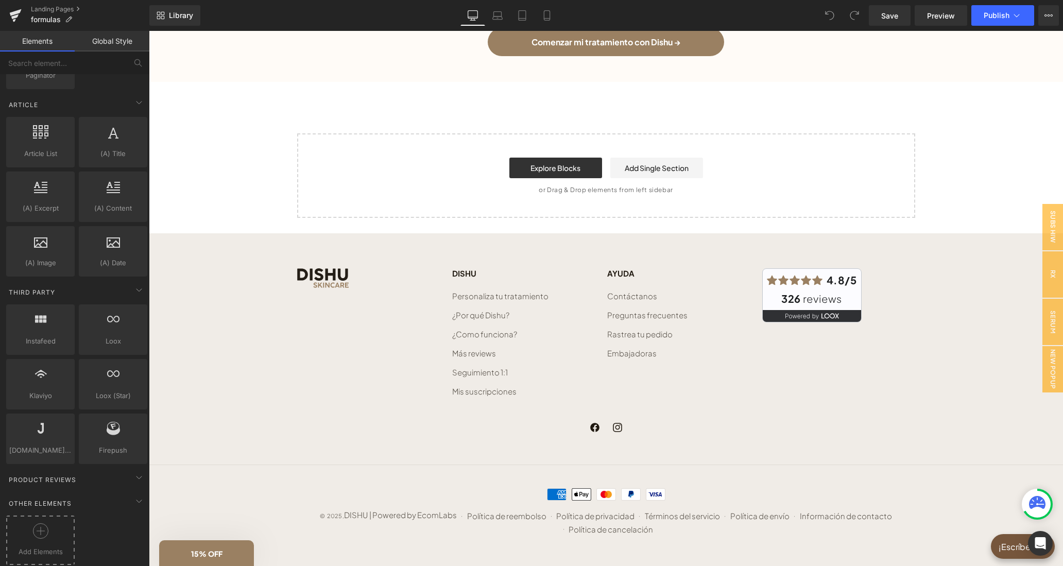
click at [59, 532] on div at bounding box center [40, 534] width 63 height 23
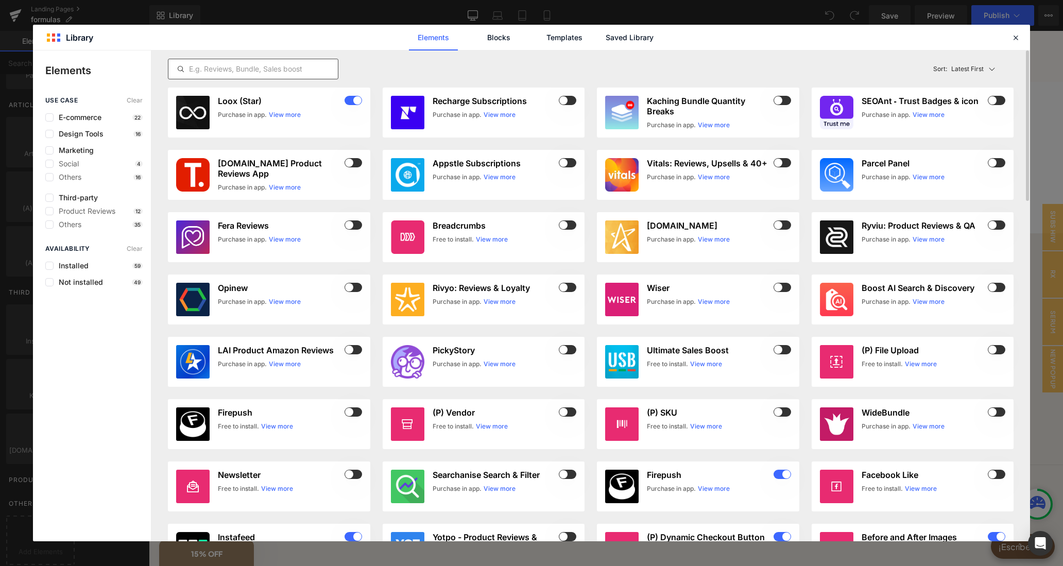
click at [298, 67] on input "text" at bounding box center [252, 69] width 169 height 12
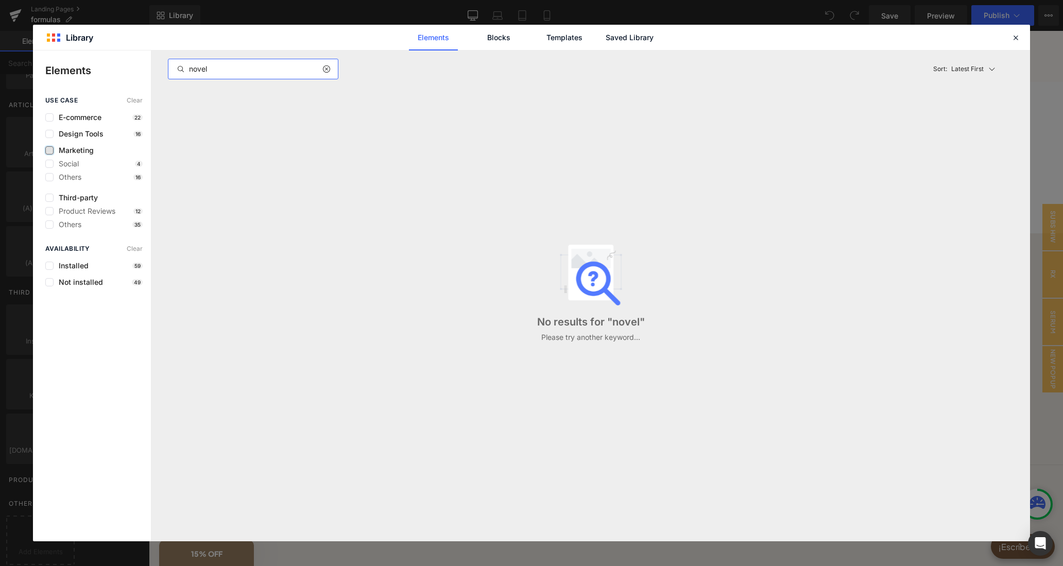
type input "novel"
click at [51, 151] on label at bounding box center [49, 150] width 8 height 8
click at [49, 150] on input "checkbox" at bounding box center [49, 150] width 0 height 0
click at [325, 66] on icon at bounding box center [325, 69] width 7 height 8
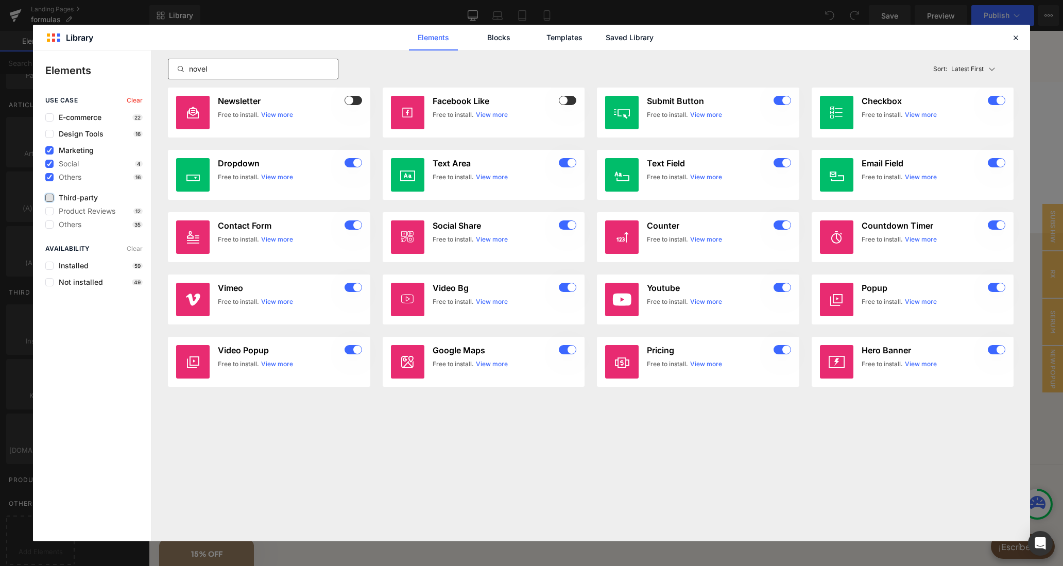
click at [50, 198] on label at bounding box center [49, 198] width 8 height 8
click at [49, 198] on input "checkbox" at bounding box center [49, 198] width 0 height 0
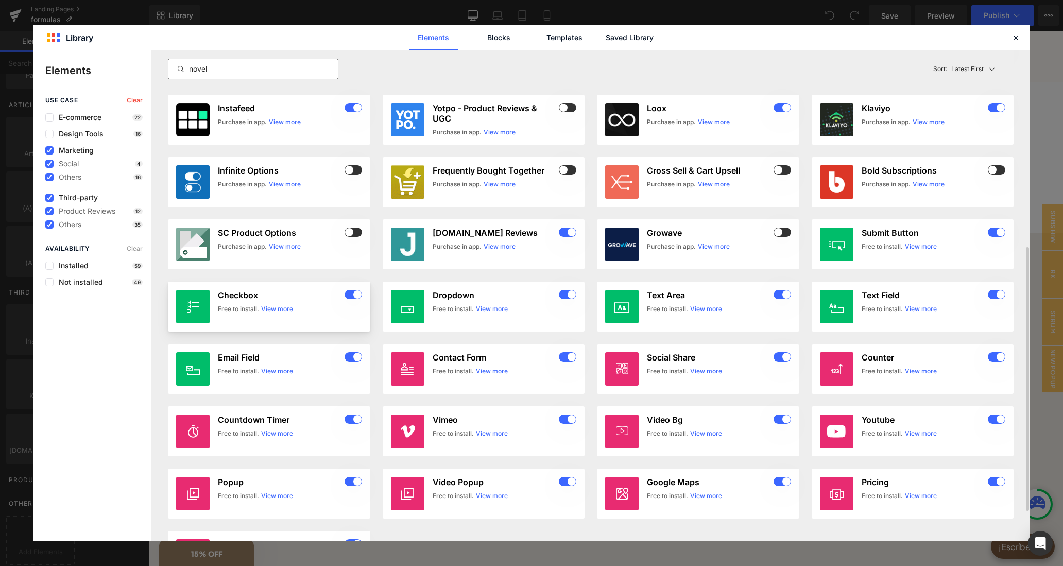
scroll to position [422, 0]
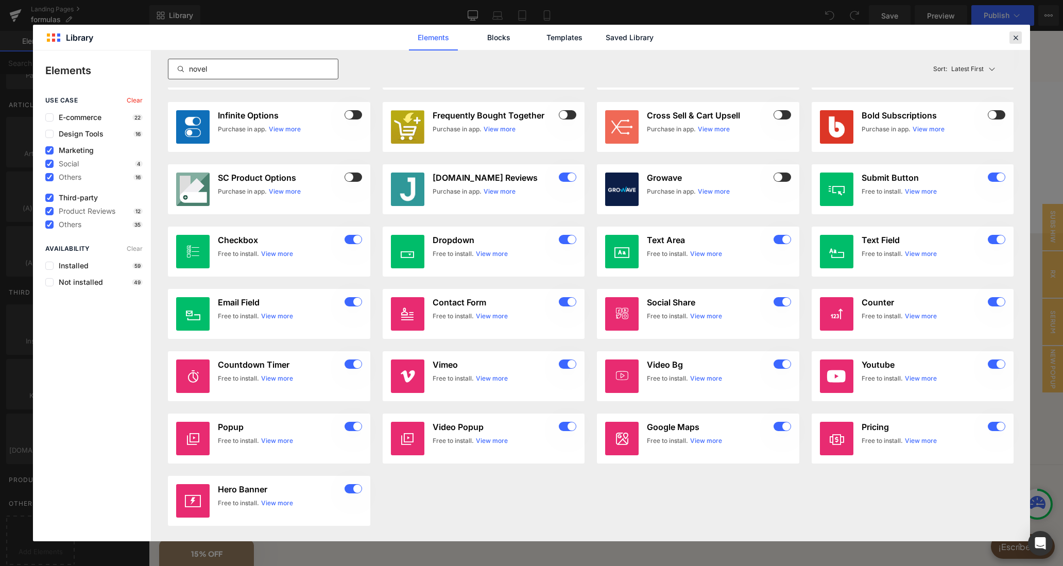
click at [1011, 38] on icon at bounding box center [1015, 37] width 9 height 9
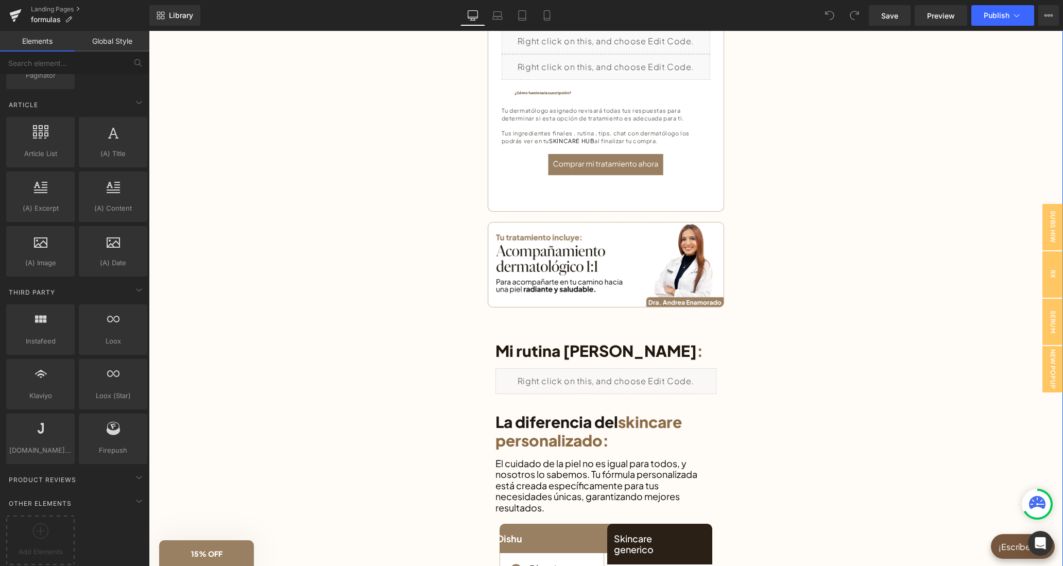
scroll to position [637, 0]
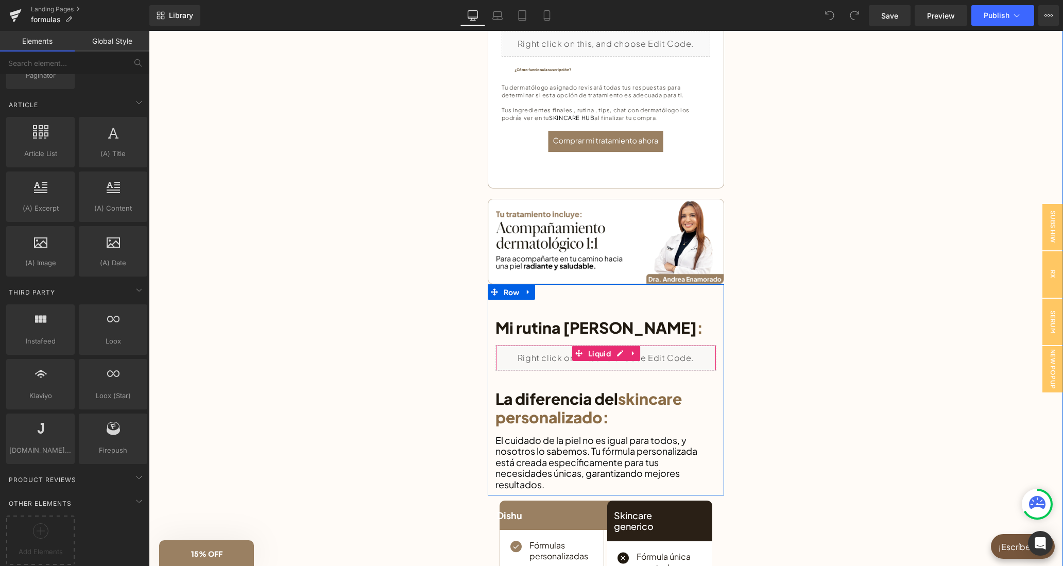
click at [633, 349] on link at bounding box center [632, 352] width 13 height 15
click at [639, 353] on icon at bounding box center [639, 353] width 7 height 8
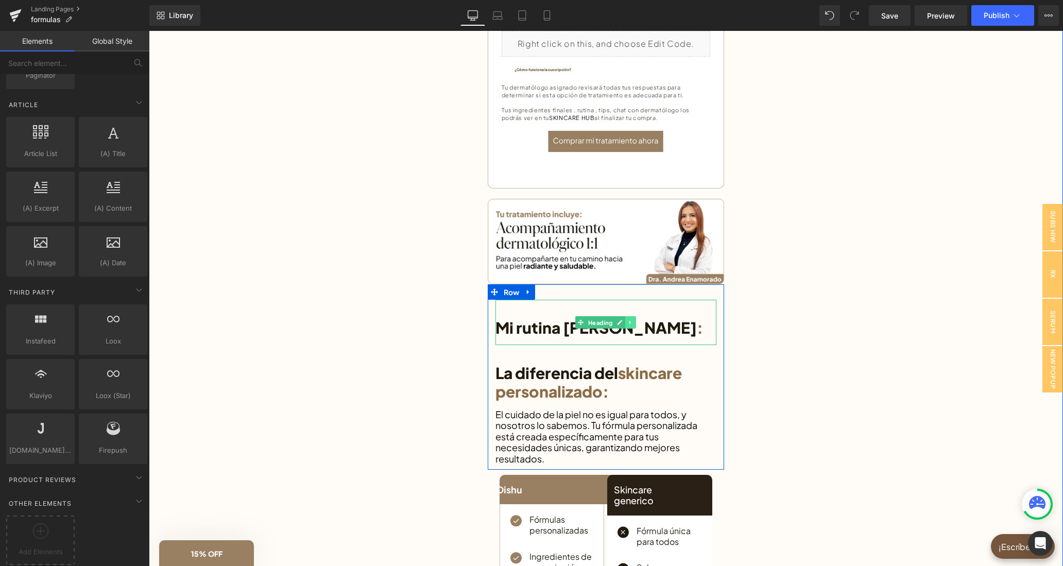
click at [629, 320] on icon at bounding box center [630, 322] width 2 height 4
click at [632, 320] on link at bounding box center [635, 322] width 11 height 12
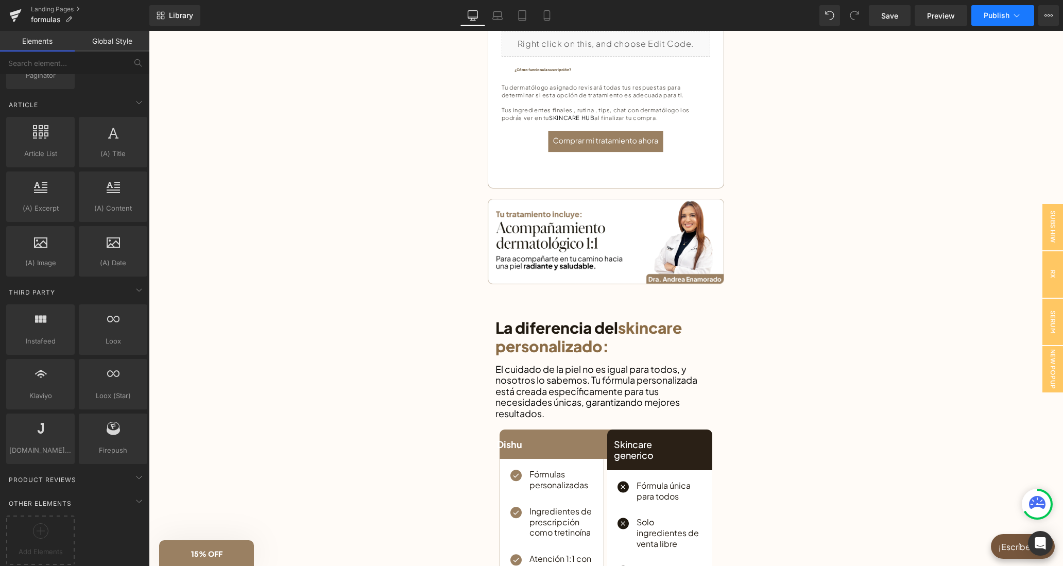
click at [993, 23] on button "Publish" at bounding box center [1002, 15] width 63 height 21
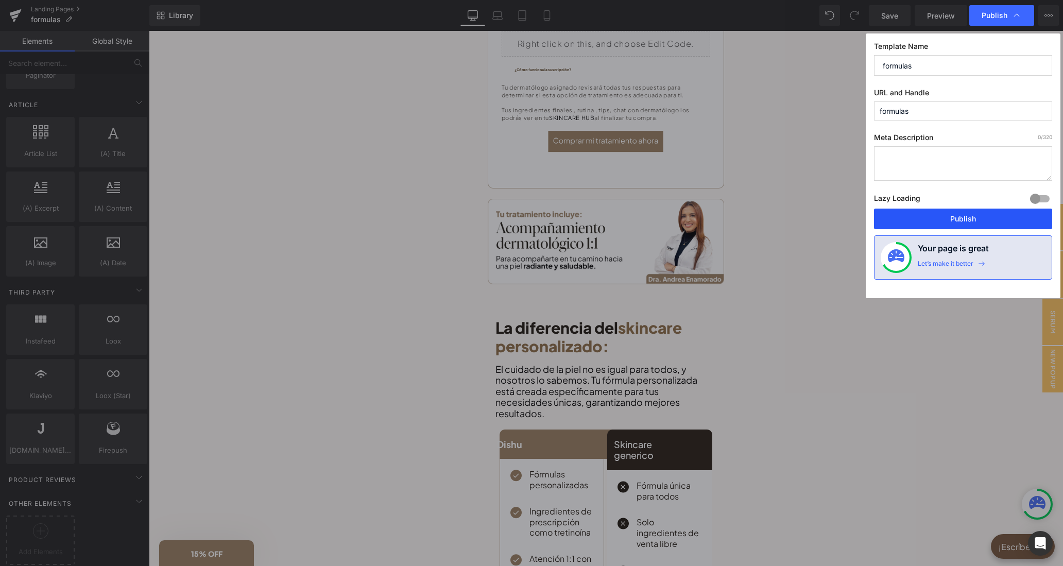
click at [942, 225] on button "Publish" at bounding box center [963, 218] width 178 height 21
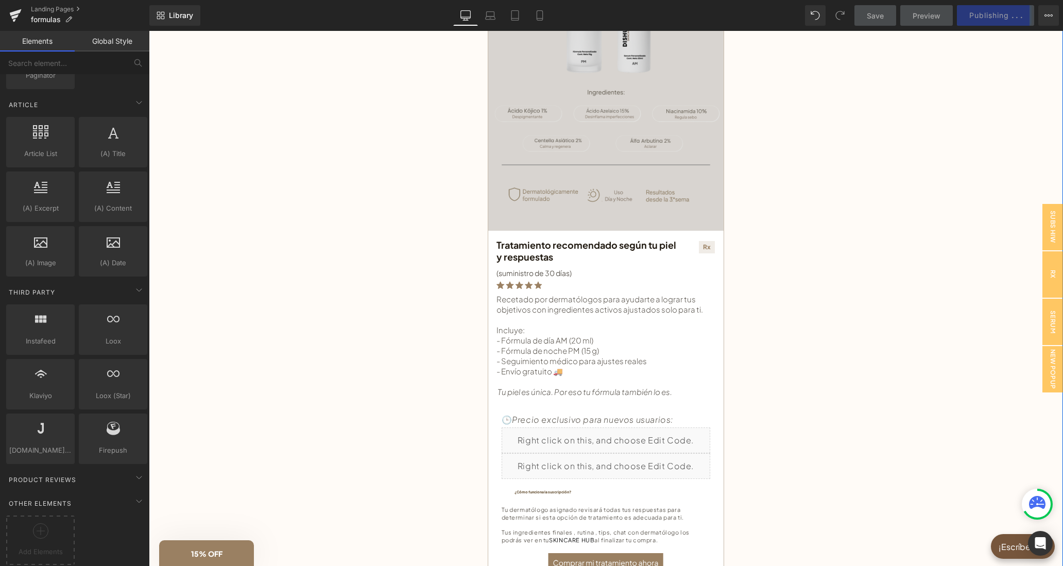
scroll to position [212, 0]
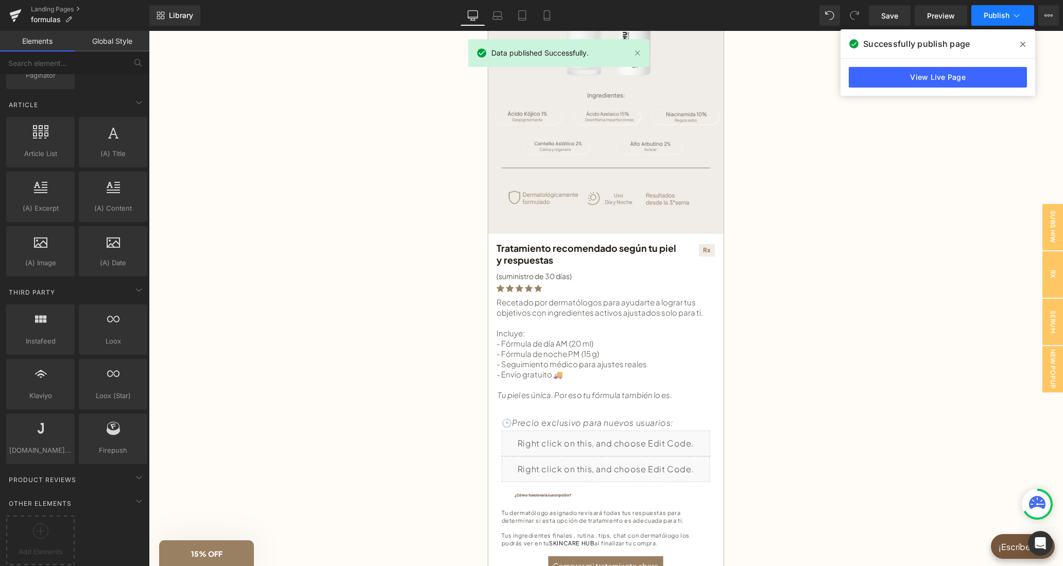
click at [1011, 14] on button "Publish" at bounding box center [1002, 15] width 63 height 21
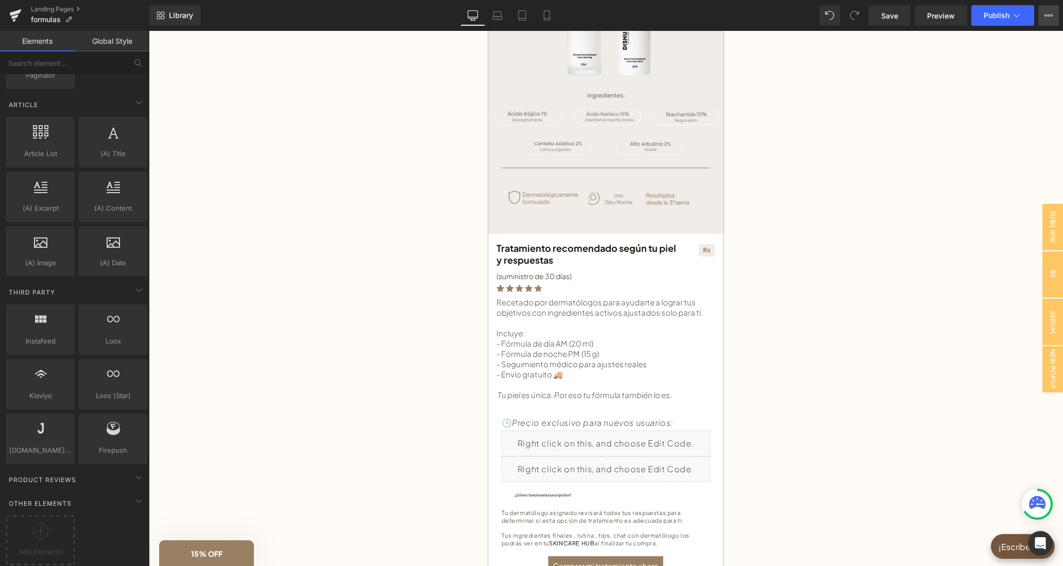
click at [1046, 15] on icon at bounding box center [1045, 15] width 3 height 2
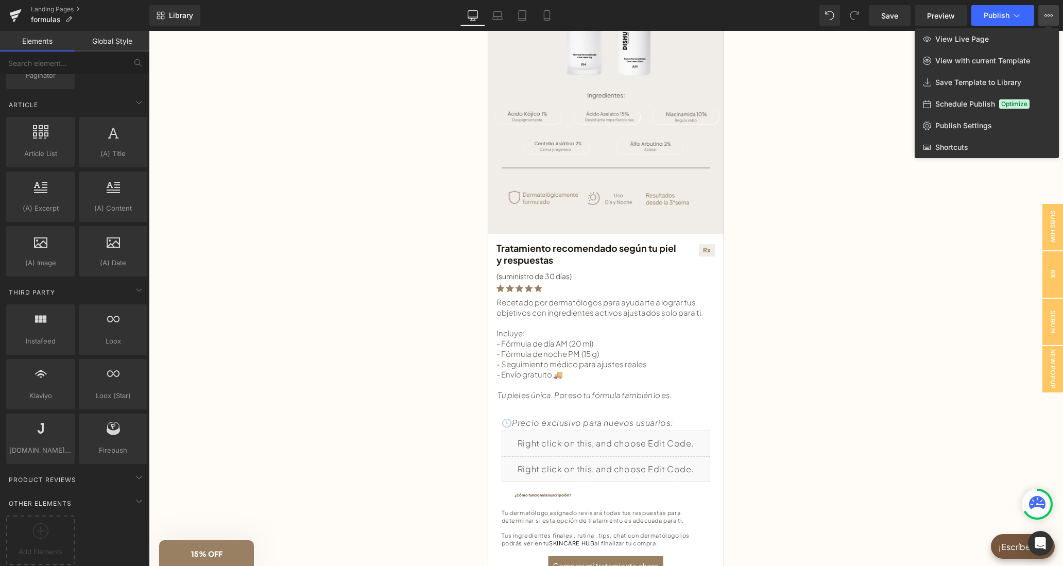
click at [894, 100] on div at bounding box center [606, 298] width 914 height 535
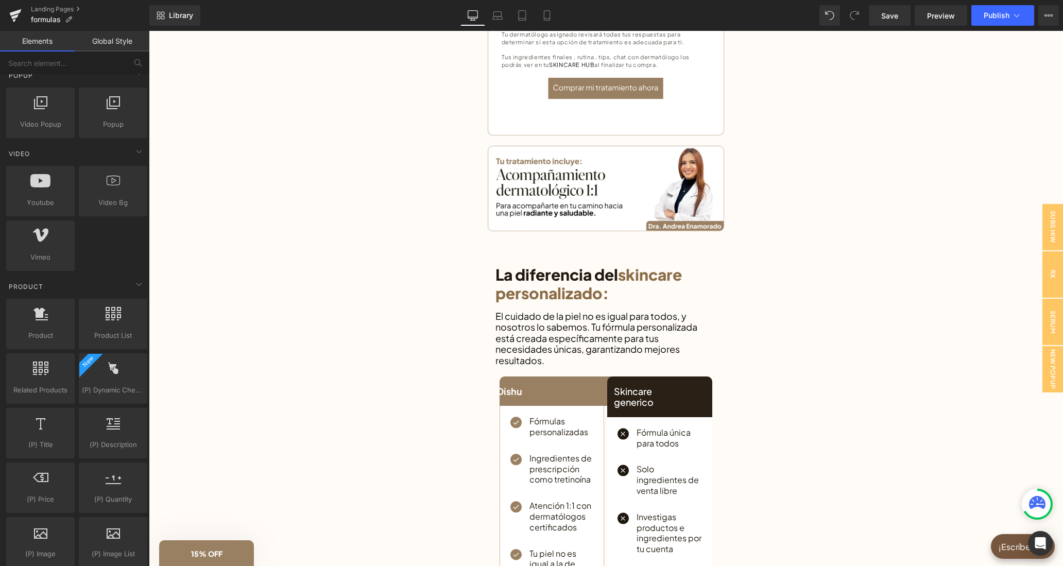
scroll to position [525, 0]
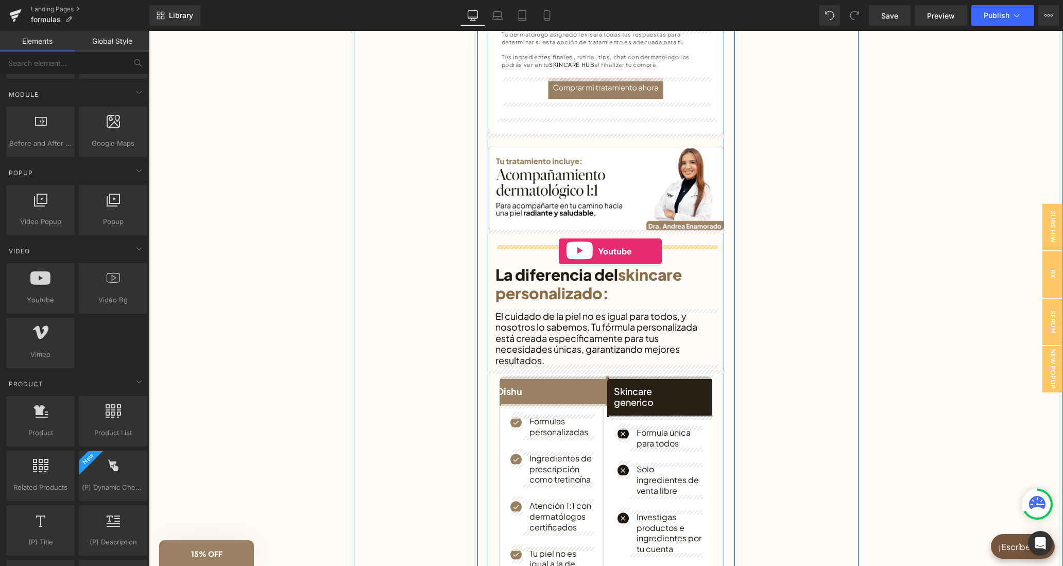
drag, startPoint x: 196, startPoint y: 318, endPoint x: 559, endPoint y: 252, distance: 368.4
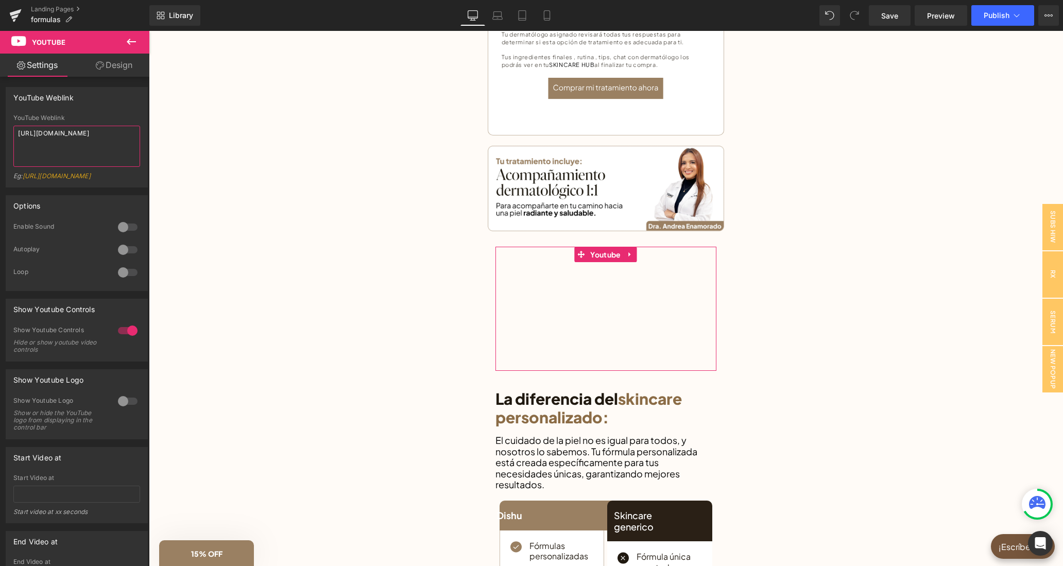
drag, startPoint x: 77, startPoint y: 141, endPoint x: 16, endPoint y: 131, distance: 61.1
click at [16, 131] on textarea "[URL][DOMAIN_NAME]" at bounding box center [76, 146] width 127 height 41
paste textarea "youtube.com/shorts/3IE4jDUZWXY?feature=share"
type textarea "https://youtube.com/shorts/3IE4jDUZWXY?feature=share"
click at [124, 99] on div "YouTube Weblink" at bounding box center [76, 98] width 141 height 20
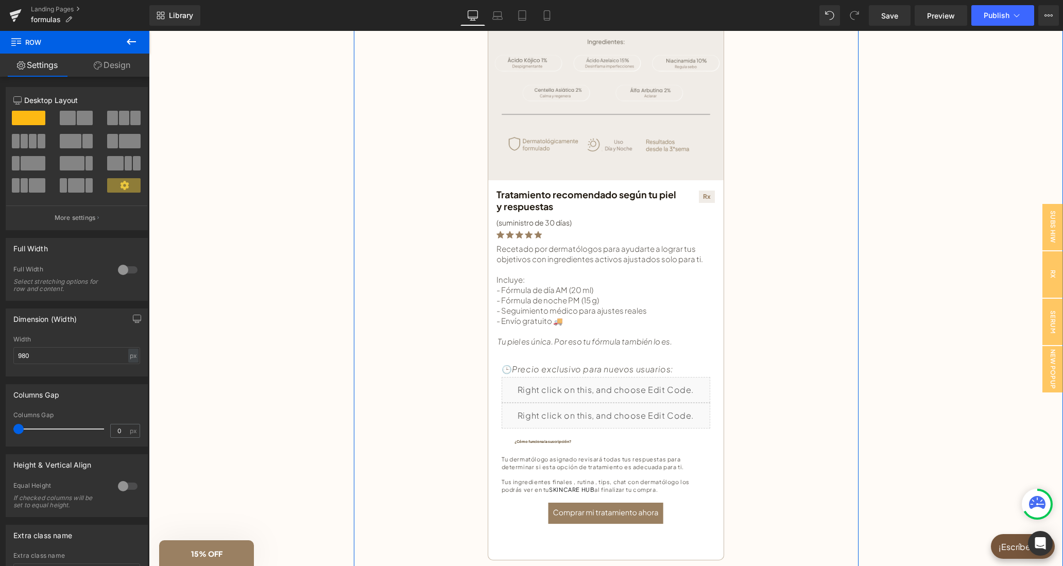
scroll to position [53, 0]
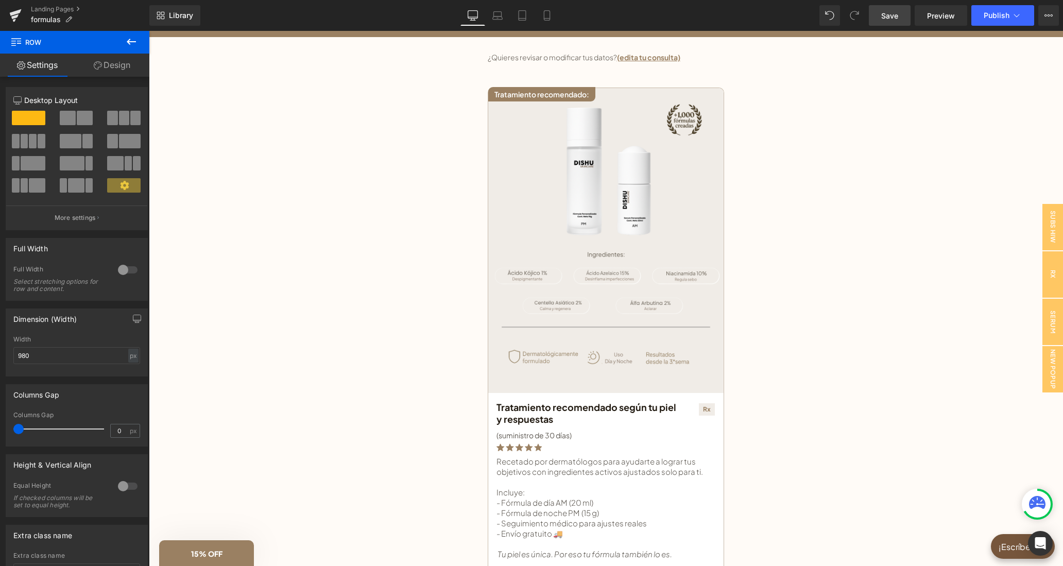
click at [906, 16] on link "Save" at bounding box center [889, 15] width 42 height 21
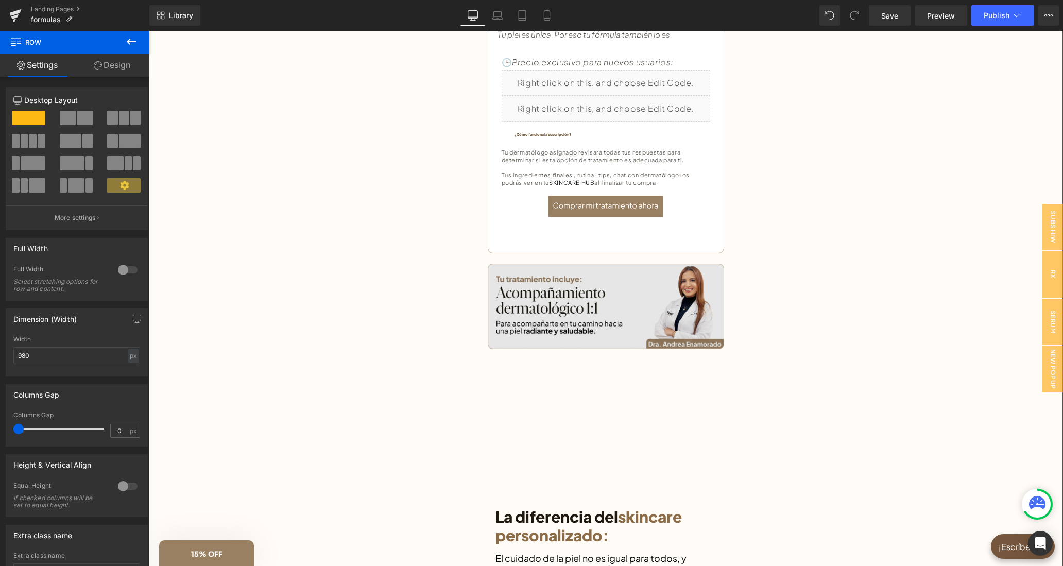
scroll to position [690, 0]
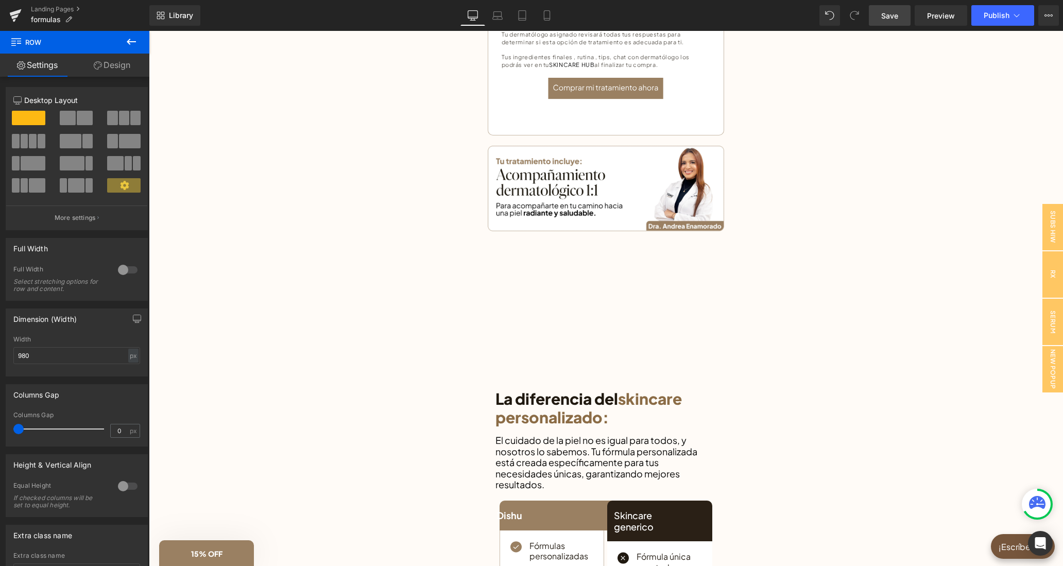
click at [894, 20] on span "Save" at bounding box center [889, 15] width 17 height 11
click at [947, 19] on span "Preview" at bounding box center [941, 15] width 28 height 11
click at [933, 19] on span "Preview" at bounding box center [941, 15] width 28 height 11
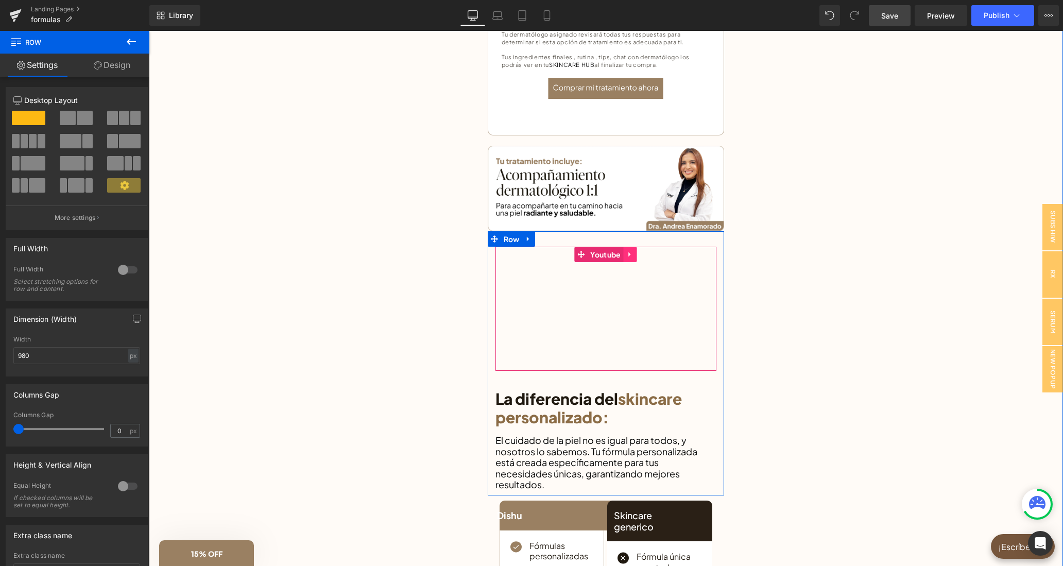
click at [627, 252] on icon at bounding box center [629, 254] width 7 height 8
click at [637, 255] on icon at bounding box center [636, 254] width 7 height 7
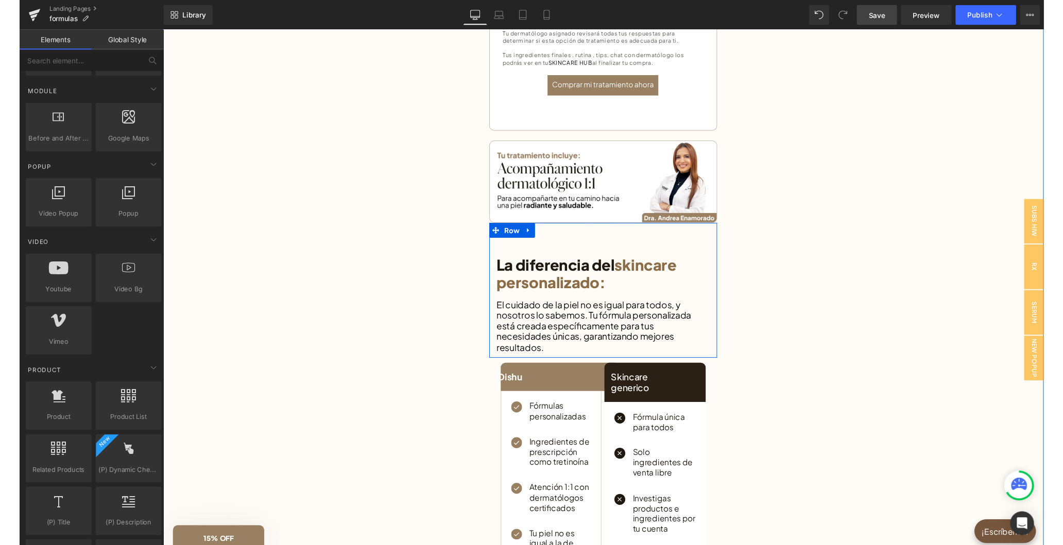
scroll to position [525, 0]
